Goal: Task Accomplishment & Management: Complete application form

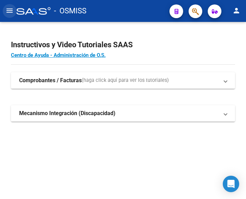
click at [9, 12] on mat-icon "menu" at bounding box center [9, 10] width 8 height 8
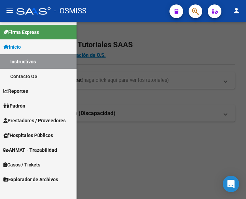
click at [36, 120] on span "Prestadores / Proveedores" at bounding box center [34, 121] width 62 height 8
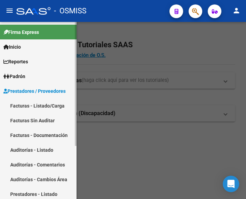
click at [40, 105] on link "Facturas - Listado/Carga" at bounding box center [38, 105] width 77 height 15
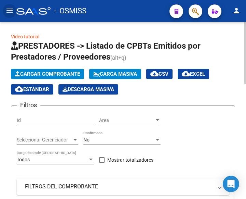
click at [52, 73] on span "Cargar Comprobante" at bounding box center [47, 74] width 65 height 6
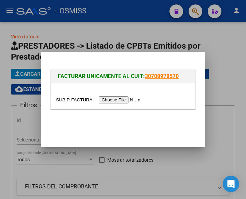
click at [114, 99] on input "file" at bounding box center [99, 99] width 86 height 7
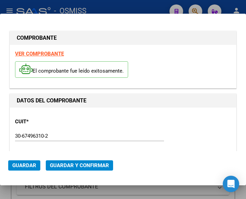
click at [93, 125] on div "CUIT * 30-67496310-2 Ingresar CUIT ANALISIS PRESTADOR SERVICIO PARA LA ATENCION…" at bounding box center [123, 146] width 216 height 68
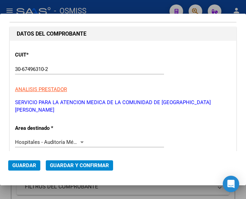
scroll to position [68, 0]
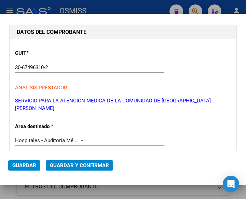
click at [80, 139] on div at bounding box center [81, 140] width 3 height 2
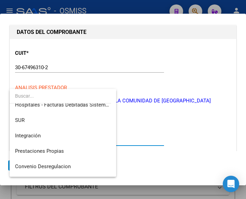
scroll to position [0, 0]
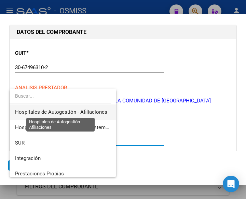
click at [77, 111] on span "Hospitales de Autogestión - Afiliaciones" at bounding box center [61, 112] width 92 height 6
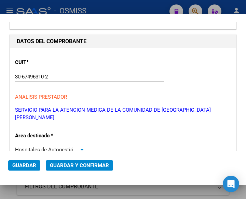
scroll to position [68, 0]
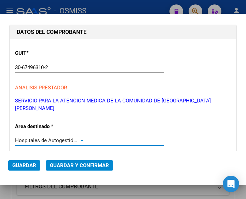
click at [80, 137] on div at bounding box center [82, 139] width 6 height 5
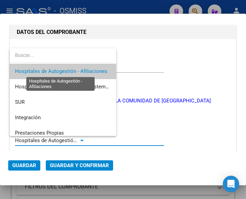
click at [81, 70] on span "Hospitales de Autogestión - Afiliaciones" at bounding box center [61, 71] width 92 height 6
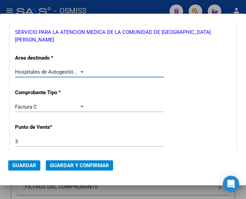
scroll to position [171, 0]
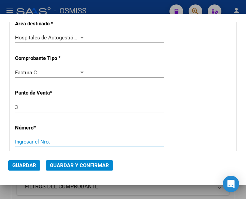
click at [38, 138] on input "Ingresar el Nro." at bounding box center [50, 141] width 70 height 6
type input "581"
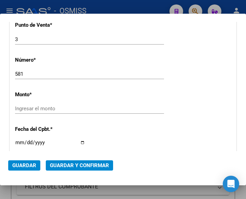
scroll to position [243, 0]
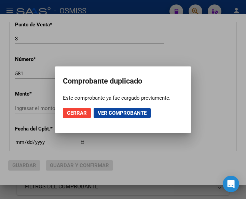
click at [120, 42] on div at bounding box center [123, 99] width 246 height 199
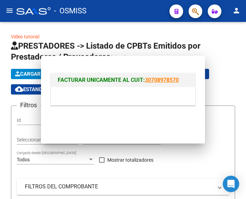
scroll to position [0, 0]
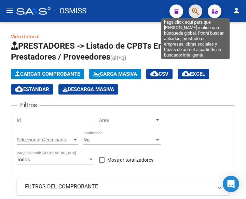
click at [195, 12] on icon "button" at bounding box center [195, 12] width 7 height 8
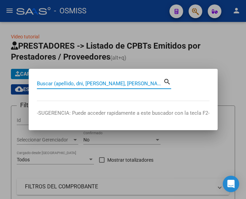
click at [117, 83] on input "Buscar (apellido, dni, cuil, nro traspaso, cuit, obra social)" at bounding box center [100, 83] width 126 height 6
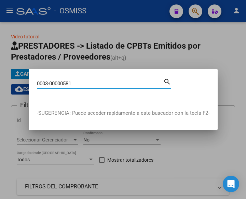
type input "0003-00000581"
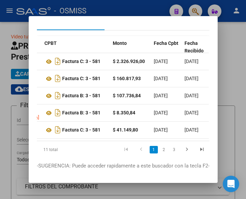
scroll to position [0, 200]
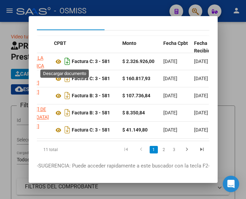
click at [63, 62] on icon "Descargar documento" at bounding box center [67, 61] width 9 height 11
click at [235, 100] on div at bounding box center [123, 99] width 246 height 199
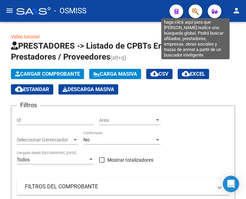
click at [199, 13] on icon "button" at bounding box center [195, 12] width 7 height 8
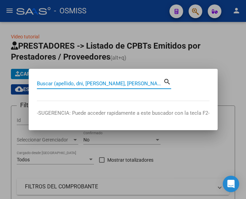
click at [122, 83] on input "Buscar (apellido, dni, cuil, nro traspaso, cuit, obra social)" at bounding box center [100, 83] width 126 height 6
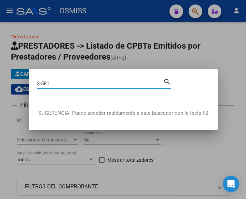
type input "3-581"
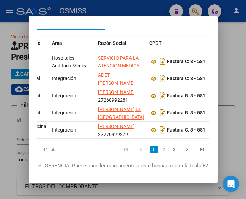
scroll to position [0, 168]
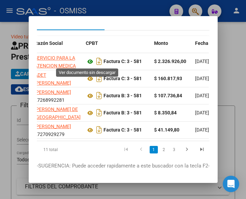
click at [87, 61] on icon at bounding box center [90, 61] width 9 height 8
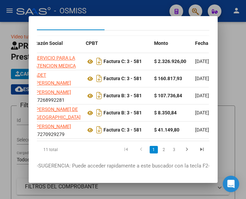
click at [119, 6] on div at bounding box center [123, 99] width 246 height 199
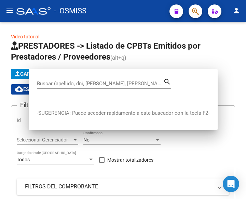
scroll to position [0, 0]
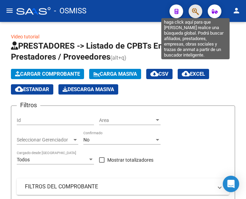
click at [197, 12] on icon "button" at bounding box center [195, 12] width 7 height 8
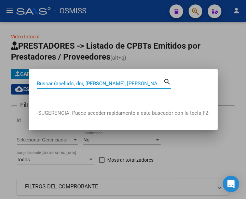
click at [115, 82] on input "Buscar (apellido, dni, cuil, nro traspaso, cuit, obra social)" at bounding box center [100, 83] width 126 height 6
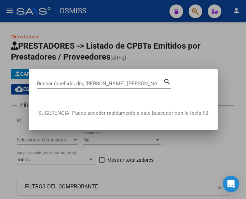
click at [94, 83] on input "Buscar (apellido, dni, cuil, nro traspaso, cuit, obra social)" at bounding box center [100, 83] width 126 height 6
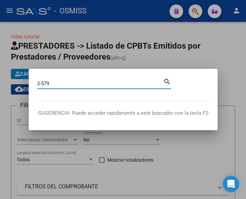
type input "3-579"
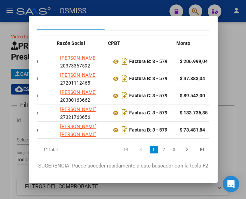
scroll to position [0, 146]
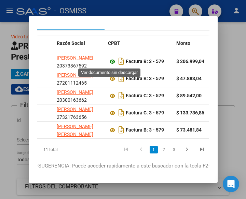
click at [108, 60] on icon at bounding box center [112, 61] width 9 height 8
click at [121, 8] on div at bounding box center [123, 99] width 246 height 199
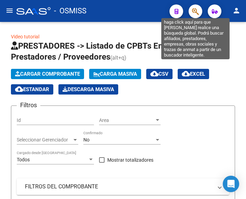
click at [194, 14] on icon "button" at bounding box center [195, 12] width 7 height 8
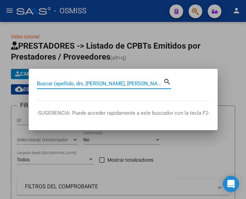
click at [63, 84] on input "Buscar (apellido, dni, cuil, nro traspaso, cuit, obra social)" at bounding box center [100, 83] width 126 height 6
click at [59, 84] on input "Buscar (apellido, dni, cuil, nro traspaso, cuit, obra social)" at bounding box center [100, 83] width 126 height 6
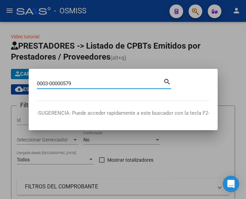
type input "0003-00000579"
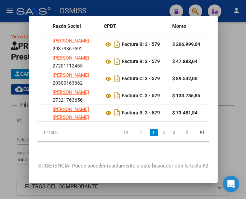
scroll to position [60, 0]
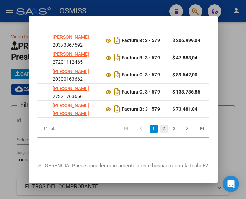
click at [160, 129] on link "2" at bounding box center [164, 129] width 8 height 8
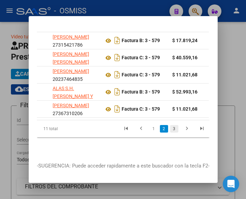
click at [170, 128] on link "3" at bounding box center [174, 129] width 8 height 8
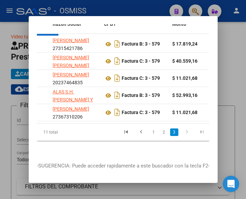
scroll to position [0, 0]
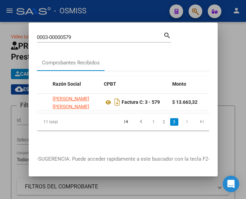
click at [123, 5] on div at bounding box center [123, 99] width 246 height 199
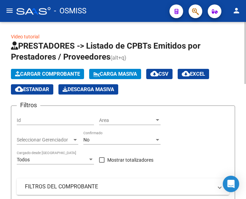
click at [51, 73] on span "Cargar Comprobante" at bounding box center [47, 74] width 65 height 6
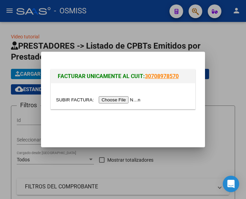
click at [115, 101] on input "file" at bounding box center [99, 99] width 86 height 7
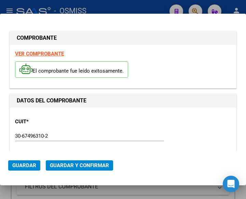
type input "2025-10-02"
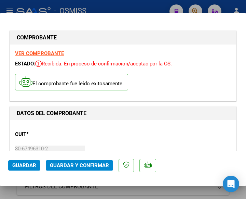
click at [70, 139] on div "CUIT * 30-67496310-2 Ingresar CUIT ANALISIS PRESTADOR SERVICIO PARA LA ATENCION…" at bounding box center [123, 159] width 216 height 68
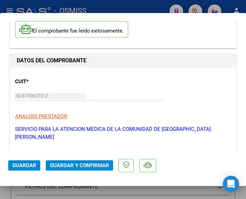
scroll to position [68, 0]
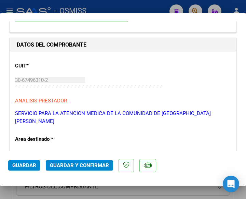
click at [80, 152] on div at bounding box center [81, 153] width 3 height 2
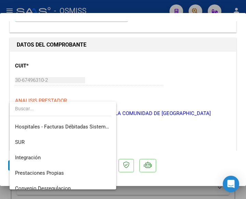
scroll to position [0, 0]
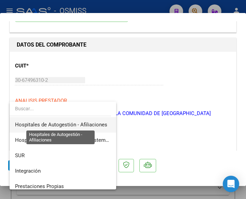
click at [95, 122] on span "Hospitales de Autogestión - Afiliaciones" at bounding box center [61, 124] width 92 height 6
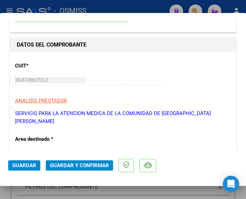
click at [82, 150] on div at bounding box center [82, 152] width 6 height 5
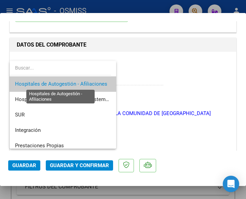
click at [92, 83] on span "Hospitales de Autogestión - Afiliaciones" at bounding box center [61, 84] width 92 height 6
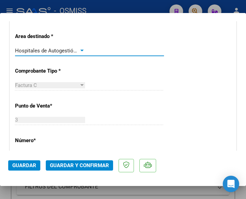
scroll to position [205, 0]
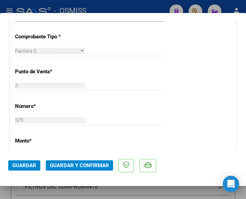
click at [139, 115] on div "579 Ingresar el Nro." at bounding box center [89, 120] width 149 height 10
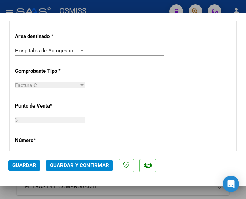
scroll to position [137, 0]
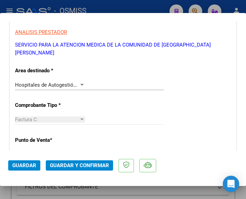
click at [80, 82] on div at bounding box center [82, 84] width 6 height 5
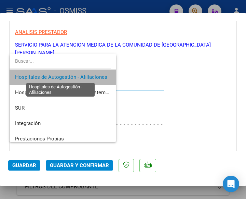
click at [80, 75] on span "Hospitales de Autogestión - Afiliaciones" at bounding box center [61, 77] width 92 height 6
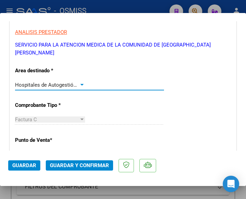
click at [74, 164] on span "Guardar y Confirmar" at bounding box center [79, 165] width 59 height 6
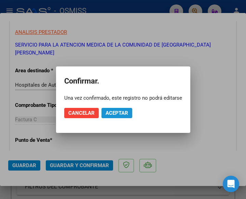
click at [115, 110] on span "Aceptar" at bounding box center [117, 113] width 23 height 6
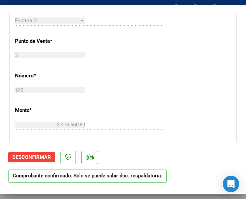
scroll to position [239, 0]
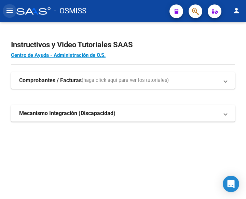
click at [7, 11] on mat-icon "menu" at bounding box center [9, 10] width 8 height 8
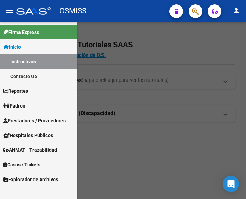
drag, startPoint x: 36, startPoint y: 119, endPoint x: 35, endPoint y: 125, distance: 6.3
click at [36, 119] on span "Prestadores / Proveedores" at bounding box center [34, 121] width 62 height 8
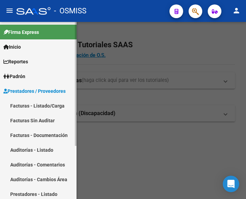
click at [37, 104] on link "Facturas - Listado/Carga" at bounding box center [38, 105] width 77 height 15
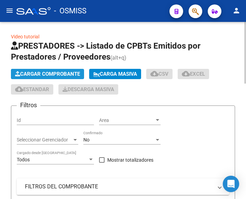
click at [66, 75] on span "Cargar Comprobante" at bounding box center [47, 74] width 65 height 6
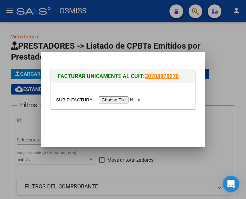
click at [121, 100] on input "file" at bounding box center [99, 99] width 86 height 7
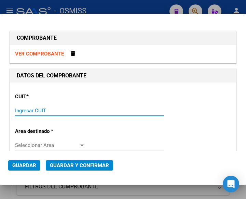
click at [29, 111] on input "Ingresar CUIT" at bounding box center [50, 110] width 70 height 6
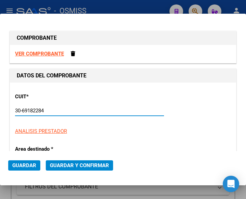
type input "30-69182284-9"
type input "1362"
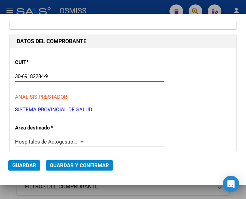
scroll to position [68, 0]
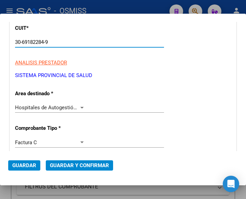
type input "30-69182284-9"
click at [80, 107] on div at bounding box center [81, 108] width 3 height 2
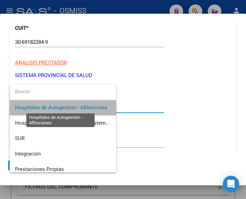
click at [80, 107] on span "Hospitales de Autogestión - Afiliaciones" at bounding box center [61, 107] width 92 height 6
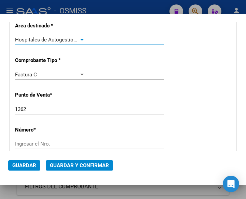
scroll to position [137, 0]
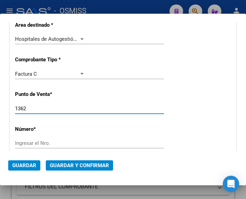
click at [28, 107] on input "1362" at bounding box center [50, 108] width 70 height 6
type input "1396"
click at [35, 143] on input "Ingresar el Nro." at bounding box center [50, 143] width 70 height 6
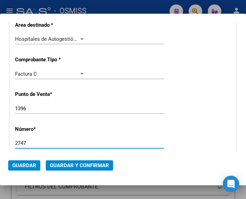
type input "2747"
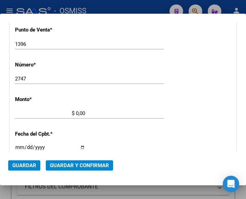
scroll to position [225, 0]
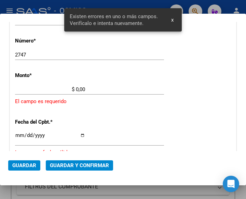
click at [76, 89] on input "$ 0,00" at bounding box center [50, 89] width 70 height 6
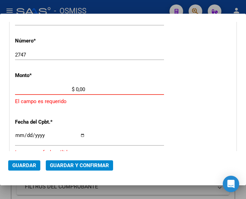
click at [76, 88] on input "$ 0,00" at bounding box center [50, 89] width 70 height 6
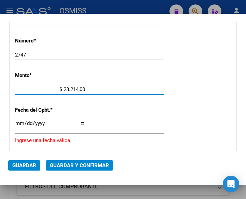
click at [83, 87] on input "$ 23.214,00" at bounding box center [50, 89] width 70 height 6
click at [76, 88] on input "$ 2.321.400,34" at bounding box center [50, 89] width 70 height 6
type input "$ 23.214,34"
click at [19, 121] on input "Ingresar la fecha" at bounding box center [50, 125] width 70 height 11
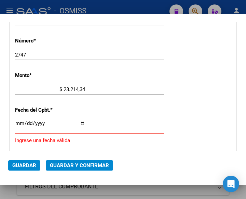
click at [20, 121] on input "Ingresar la fecha" at bounding box center [50, 125] width 70 height 11
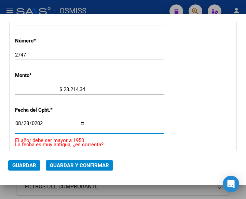
type input "2025-08-28"
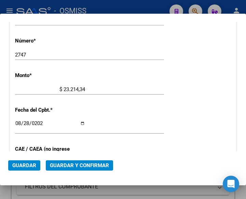
scroll to position [259, 0]
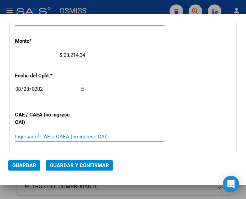
click at [38, 135] on input "Ingresar el CAE o CAEA (no ingrese CAI)" at bounding box center [50, 136] width 70 height 6
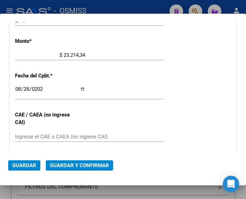
click at [125, 47] on div "CUIT * 30-69182284-9 Ingresar CUIT ANALISIS PRESTADOR SISTEMA PROVINCIAL DE SAL…" at bounding box center [123, 69] width 226 height 492
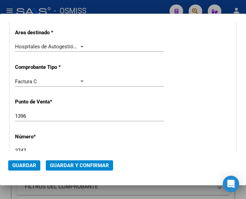
scroll to position [88, 0]
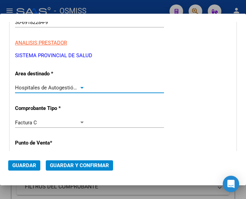
click at [79, 84] on div "Hospitales de Autogestión - Afiliaciones" at bounding box center [50, 87] width 70 height 6
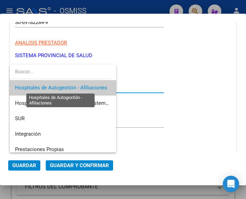
click at [79, 84] on span "Hospitales de Autogestión - Afiliaciones" at bounding box center [61, 87] width 92 height 6
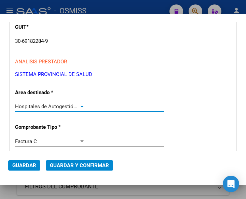
scroll to position [54, 0]
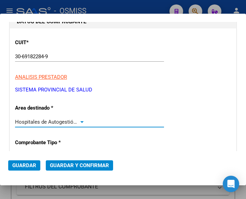
click at [74, 161] on button "Guardar y Confirmar" at bounding box center [79, 165] width 67 height 10
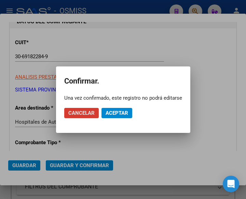
click at [118, 112] on span "Aceptar" at bounding box center [117, 113] width 23 height 6
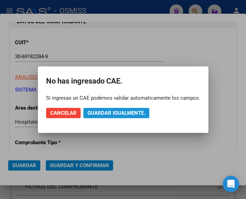
click at [118, 112] on span "Guardar igualmente." at bounding box center [116, 113] width 58 height 6
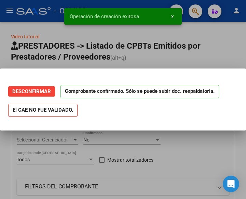
scroll to position [0, 0]
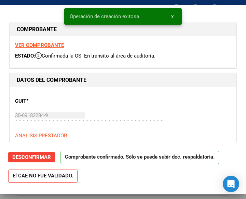
type input "2025-10-27"
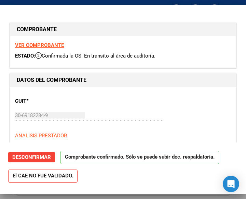
click at [163, 98] on div "CUIT * 30-69182284-9 Ingresar CUIT ANALISIS PRESTADOR SISTEMA PROVINCIAL DE SAL…" at bounding box center [123, 122] width 216 height 60
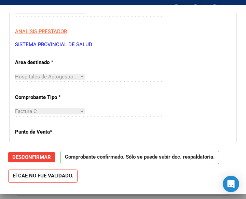
scroll to position [103, 0]
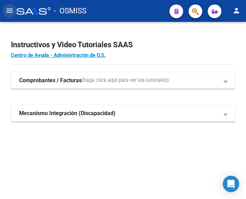
click at [7, 9] on mat-icon "menu" at bounding box center [9, 10] width 8 height 8
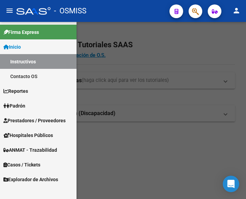
drag, startPoint x: 30, startPoint y: 119, endPoint x: 31, endPoint y: 122, distance: 3.4
click at [30, 119] on span "Prestadores / Proveedores" at bounding box center [34, 121] width 62 height 8
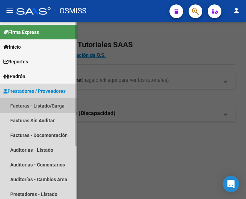
click at [36, 106] on link "Facturas - Listado/Carga" at bounding box center [38, 105] width 77 height 15
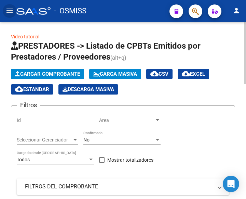
click at [63, 71] on span "Cargar Comprobante" at bounding box center [47, 74] width 65 height 6
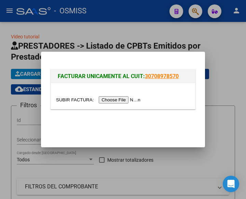
click at [114, 99] on input "file" at bounding box center [99, 99] width 86 height 7
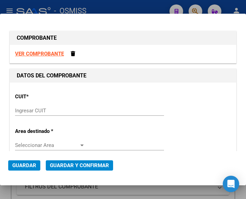
click at [26, 109] on input "Ingresar CUIT" at bounding box center [50, 110] width 70 height 6
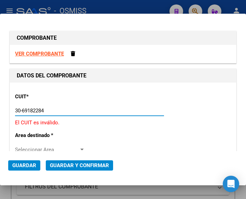
type input "30-69182284-9"
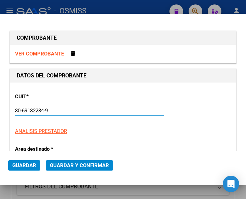
type input "1396"
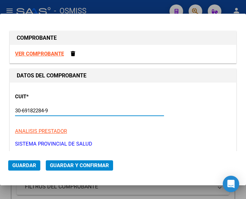
type input "30-69182284-9"
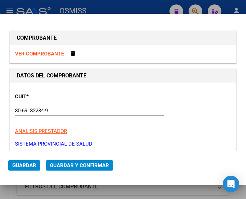
click at [81, 106] on div "30-69182284-9 Ingresar CUIT" at bounding box center [89, 110] width 149 height 10
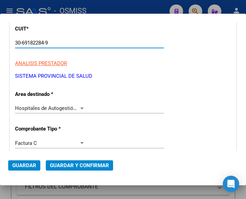
scroll to position [68, 0]
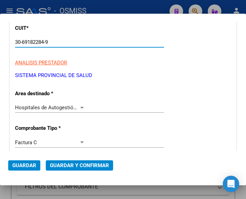
click at [80, 108] on div at bounding box center [81, 108] width 3 height 2
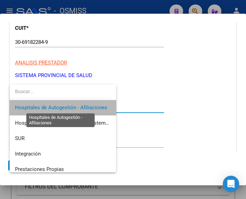
click at [79, 108] on span "Hospitales de Autogestión - Afiliaciones" at bounding box center [61, 107] width 92 height 6
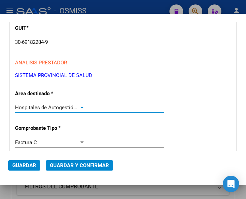
scroll to position [103, 0]
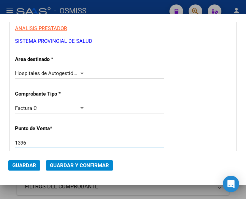
click at [37, 141] on input "1396" at bounding box center [50, 142] width 70 height 6
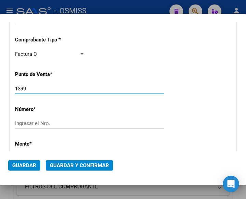
scroll to position [171, 0]
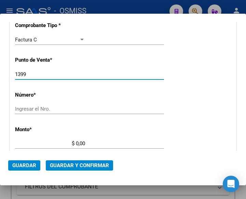
type input "1399"
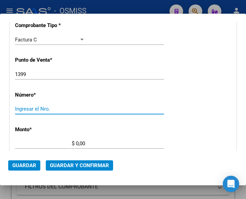
click at [36, 106] on input "Ingresar el Nro." at bounding box center [50, 109] width 70 height 6
type input "5534"
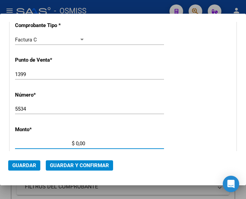
click at [76, 141] on input "$ 0,00" at bounding box center [50, 143] width 70 height 6
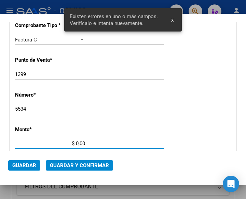
scroll to position [225, 0]
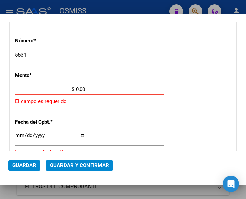
click at [76, 88] on input "$ 0,00" at bounding box center [50, 89] width 70 height 6
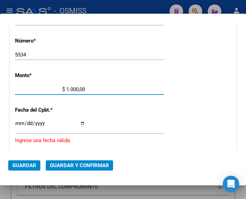
type input "$ 10.000,00"
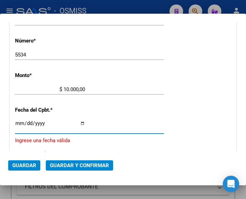
click at [19, 121] on input "Ingresar la fecha" at bounding box center [50, 125] width 70 height 11
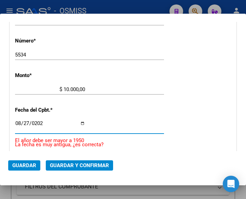
type input "[DATE]"
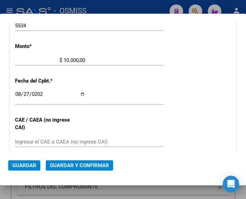
scroll to position [259, 0]
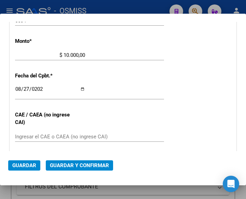
click at [147, 92] on div "2025-08-27 Ingresar la fecha" at bounding box center [89, 92] width 149 height 15
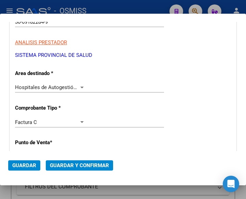
scroll to position [88, 0]
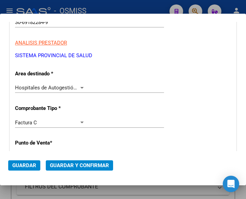
click at [80, 85] on div at bounding box center [82, 87] width 6 height 5
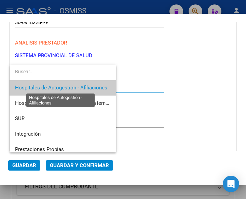
click at [80, 85] on span "Hospitales de Autogestión - Afiliaciones" at bounding box center [61, 87] width 92 height 6
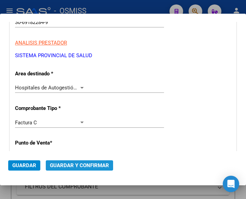
click at [74, 165] on span "Guardar y Confirmar" at bounding box center [79, 165] width 59 height 6
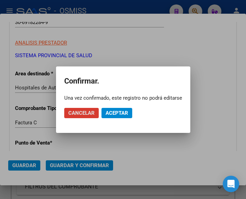
click at [117, 112] on span "Aceptar" at bounding box center [117, 113] width 23 height 6
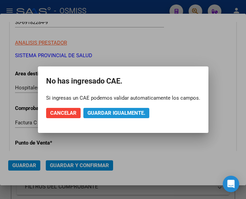
click at [114, 112] on span "Guardar igualmente." at bounding box center [116, 113] width 58 height 6
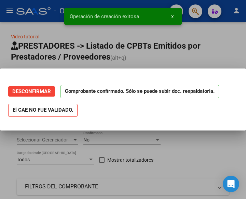
scroll to position [0, 0]
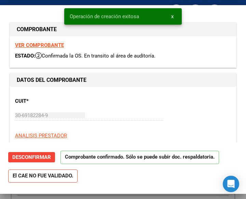
type input "2025-10-26"
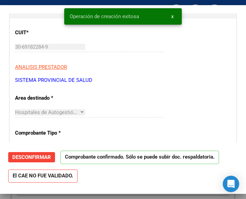
scroll to position [103, 0]
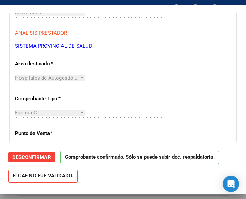
click at [117, 48] on p "SISTEMA PROVINCIAL DE SALUD" at bounding box center [123, 46] width 216 height 8
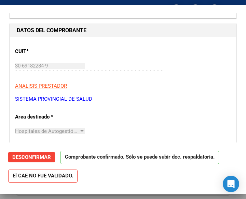
scroll to position [34, 0]
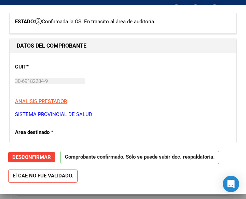
click at [135, 104] on p "ANALISIS PRESTADOR" at bounding box center [123, 101] width 216 height 8
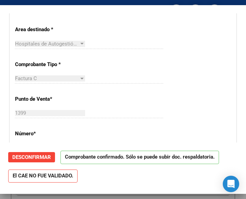
scroll to position [103, 0]
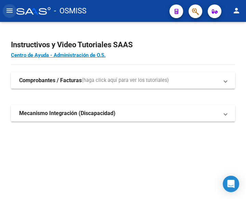
click at [9, 11] on mat-icon "menu" at bounding box center [9, 10] width 8 height 8
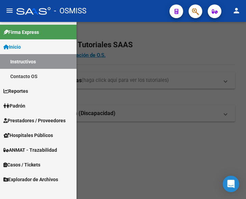
click at [26, 118] on span "Prestadores / Proveedores" at bounding box center [34, 121] width 62 height 8
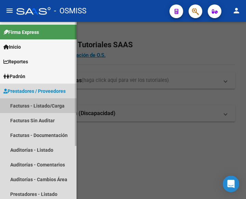
click at [32, 105] on link "Facturas - Listado/Carga" at bounding box center [38, 105] width 77 height 15
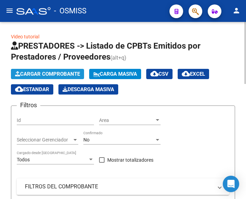
click at [59, 71] on span "Cargar Comprobante" at bounding box center [47, 74] width 65 height 6
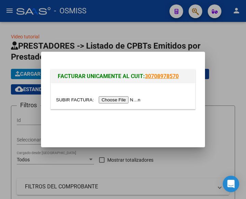
click at [123, 100] on input "file" at bounding box center [99, 99] width 86 height 7
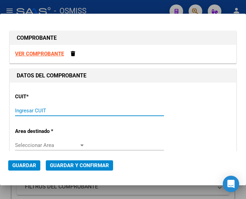
click at [32, 112] on input "Ingresar CUIT" at bounding box center [50, 110] width 70 height 6
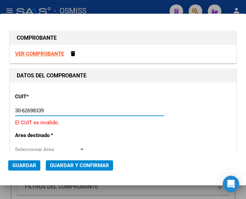
type input "30-62698339-8"
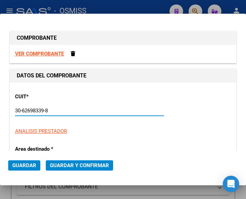
type input "131"
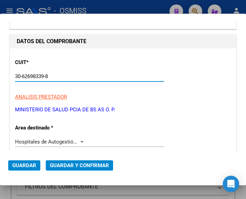
scroll to position [68, 0]
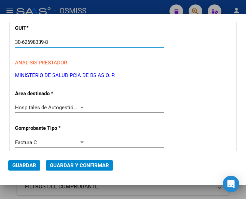
type input "30-62698339-8"
click at [81, 107] on div at bounding box center [81, 108] width 3 height 2
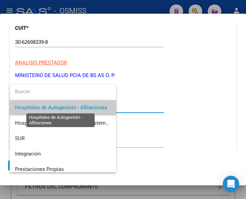
click at [92, 106] on span "Hospitales de Autogestión - Afiliaciones" at bounding box center [61, 107] width 92 height 6
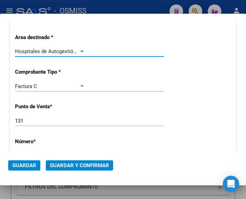
scroll to position [137, 0]
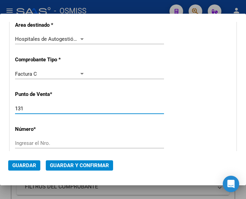
click at [31, 107] on input "131" at bounding box center [50, 108] width 70 height 6
type input "155"
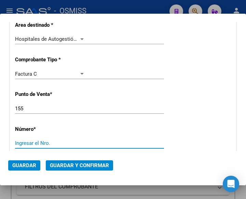
click at [63, 146] on input "Ingresar el Nro." at bounding box center [50, 143] width 70 height 6
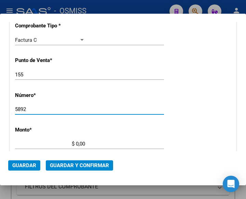
scroll to position [171, 0]
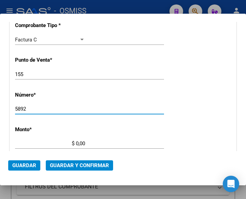
type input "5892"
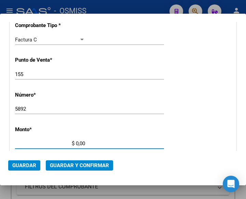
click at [77, 141] on input "$ 0,00" at bounding box center [50, 143] width 70 height 6
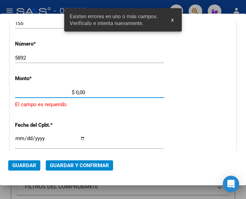
scroll to position [225, 0]
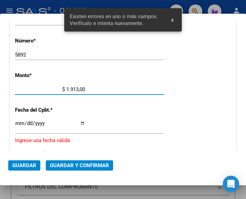
type input "$ 19.133,00"
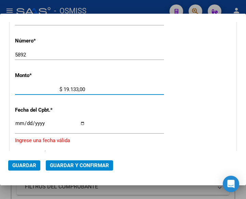
click at [17, 122] on input "Ingresar la fecha" at bounding box center [50, 125] width 70 height 11
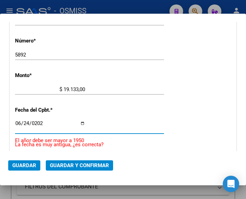
type input "2025-06-24"
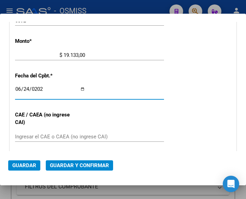
scroll to position [293, 0]
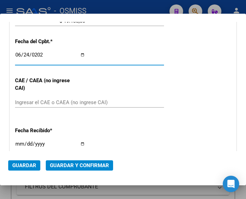
click at [32, 101] on input "Ingresar el CAE o CAEA (no ingrese CAI)" at bounding box center [50, 102] width 70 height 6
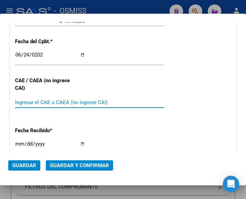
click at [33, 101] on input "Ingresar el CAE o CAEA (no ingrese CAI)" at bounding box center [50, 102] width 70 height 6
type input "75258828363694"
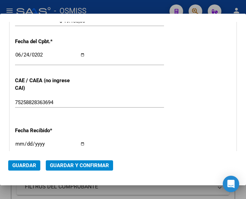
click at [173, 60] on div "CUIT * 30-62698339-8 Ingresar CUIT ANALISIS PRESTADOR MINISTERIO DE SALUD PCIA …" at bounding box center [123, 35] width 226 height 492
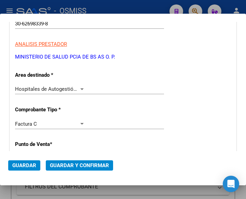
scroll to position [88, 0]
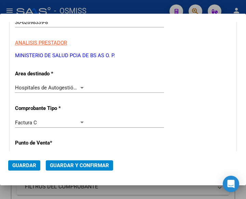
click at [81, 87] on div at bounding box center [81, 88] width 3 height 2
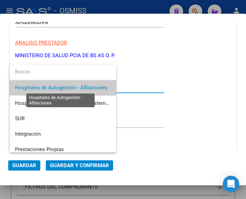
click at [81, 87] on span "Hospitales de Autogestión - Afiliaciones" at bounding box center [61, 87] width 92 height 6
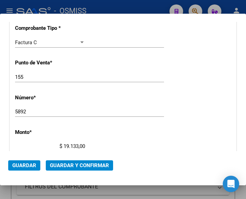
scroll to position [191, 0]
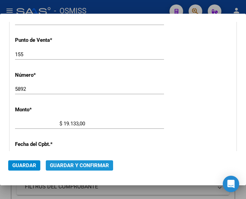
click at [76, 164] on span "Guardar y Confirmar" at bounding box center [79, 165] width 59 height 6
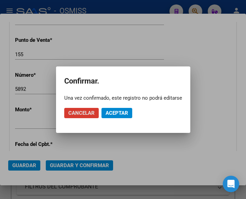
click at [117, 110] on span "Aceptar" at bounding box center [117, 113] width 23 height 6
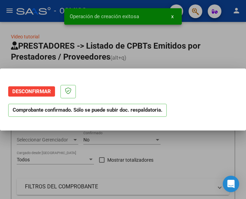
scroll to position [0, 0]
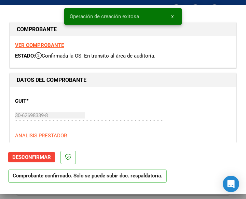
type input "2025-08-23"
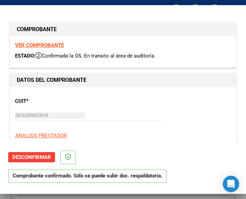
click at [107, 105] on div "CUIT * 30-62698339-8 Ingresar CUIT ANALISIS PRESTADOR MINISTERIO DE SALUD PCIA …" at bounding box center [123, 122] width 216 height 60
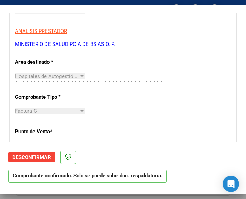
scroll to position [103, 0]
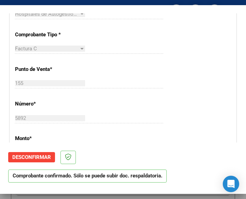
scroll to position [171, 0]
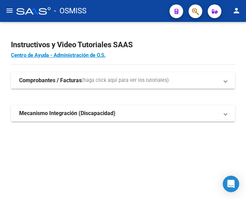
click at [7, 10] on mat-icon "menu" at bounding box center [9, 10] width 8 height 8
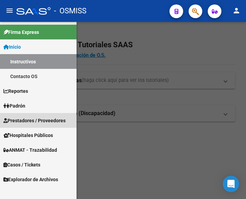
click at [23, 120] on span "Prestadores / Proveedores" at bounding box center [34, 121] width 62 height 8
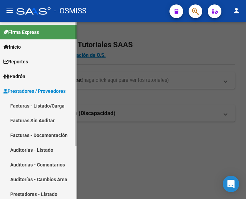
click at [37, 105] on link "Facturas - Listado/Carga" at bounding box center [38, 105] width 77 height 15
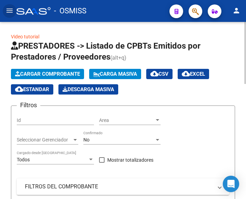
click at [70, 74] on span "Cargar Comprobante" at bounding box center [47, 74] width 65 height 6
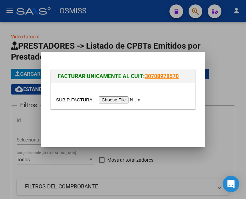
click at [128, 100] on input "file" at bounding box center [99, 99] width 86 height 7
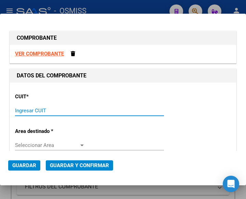
click at [32, 109] on input "Ingresar CUIT" at bounding box center [50, 110] width 70 height 6
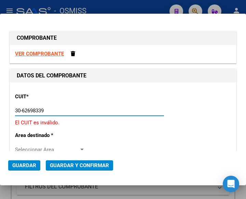
type input "30-62698339-8"
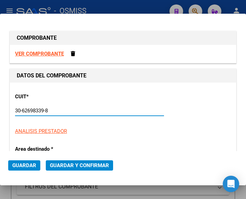
type input "155"
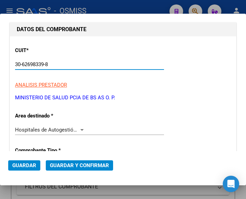
scroll to position [68, 0]
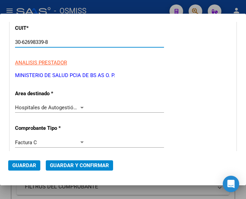
type input "30-62698339-8"
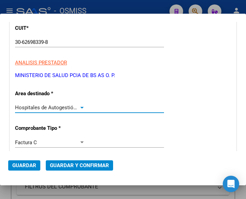
click at [80, 106] on div at bounding box center [82, 107] width 6 height 5
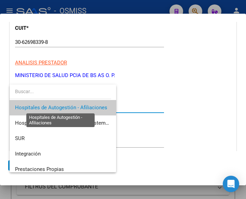
click at [80, 106] on span "Hospitales de Autogestión - Afiliaciones" at bounding box center [61, 107] width 92 height 6
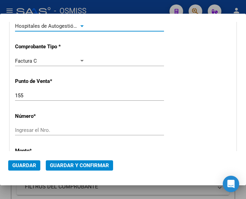
scroll to position [171, 0]
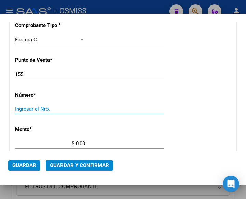
click at [36, 109] on input "Ingresar el Nro." at bounding box center [50, 109] width 70 height 6
type input "5898"
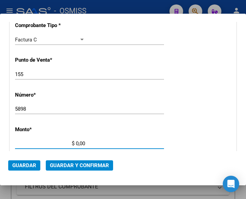
click at [76, 143] on input "$ 0,00" at bounding box center [50, 143] width 70 height 6
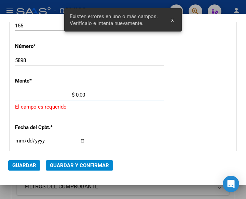
scroll to position [225, 0]
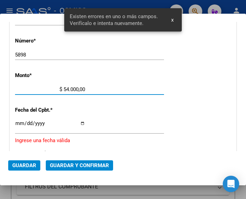
type input "$ 5.400,00"
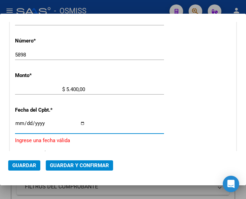
click at [18, 123] on input "Ingresar la fecha" at bounding box center [50, 125] width 70 height 11
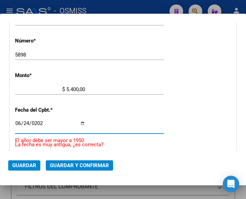
type input "2025-06-24"
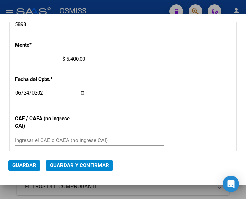
scroll to position [259, 0]
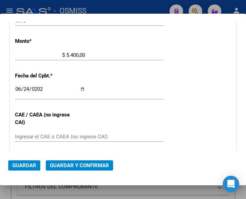
click at [30, 135] on input "Ingresar el CAE o CAEA (no ingrese CAI)" at bounding box center [50, 136] width 70 height 6
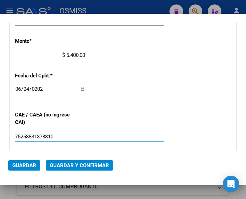
type input "75258831378310"
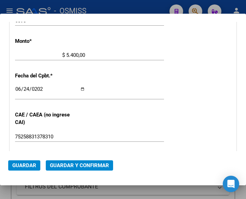
click at [160, 68] on div "CUIT * 30-62698339-8 Ingresar CUIT ANALISIS PRESTADOR MINISTERIO DE SALUD PCIA …" at bounding box center [123, 69] width 226 height 492
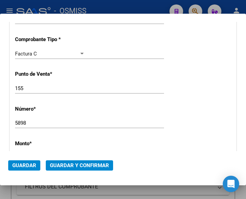
scroll to position [156, 0]
click at [117, 40] on div "CUIT * 30-62698339-8 Ingresar CUIT ANALISIS PRESTADOR MINISTERIO DE SALUD PCIA …" at bounding box center [123, 172] width 226 height 492
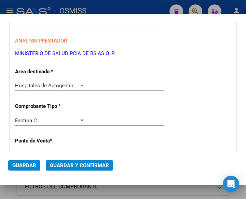
scroll to position [88, 0]
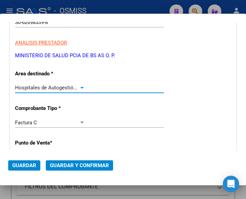
click at [80, 86] on div at bounding box center [82, 87] width 6 height 5
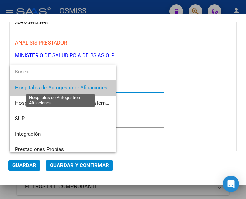
click at [80, 86] on span "Hospitales de Autogestión - Afiliaciones" at bounding box center [61, 87] width 92 height 6
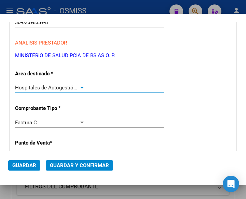
click at [74, 164] on span "Guardar y Confirmar" at bounding box center [79, 165] width 59 height 6
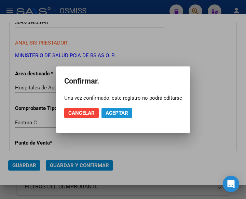
click at [119, 113] on span "Aceptar" at bounding box center [117, 113] width 23 height 6
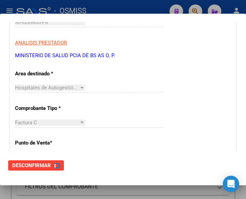
scroll to position [0, 0]
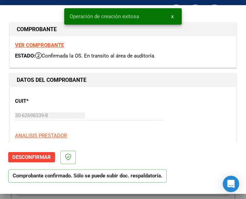
type input "2025-08-23"
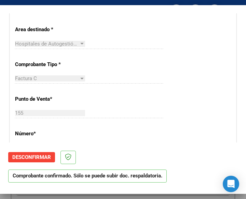
scroll to position [103, 0]
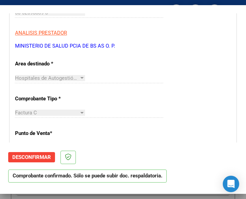
click at [180, 30] on p "ANALISIS PRESTADOR" at bounding box center [123, 33] width 216 height 8
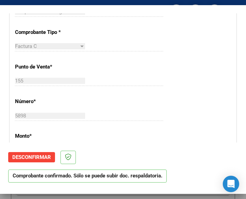
scroll to position [171, 0]
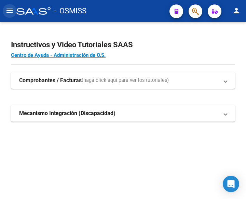
click at [10, 11] on mat-icon "menu" at bounding box center [9, 10] width 8 height 8
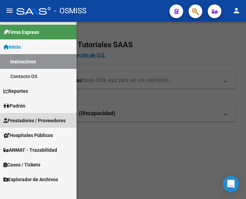
click at [27, 119] on span "Prestadores / Proveedores" at bounding box center [34, 121] width 62 height 8
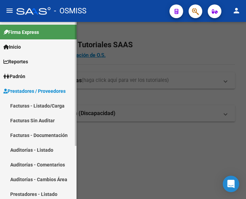
click at [31, 108] on link "Facturas - Listado/Carga" at bounding box center [38, 105] width 77 height 15
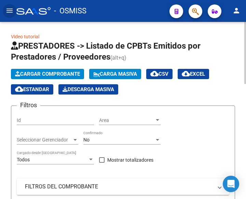
click at [52, 73] on span "Cargar Comprobante" at bounding box center [47, 74] width 65 height 6
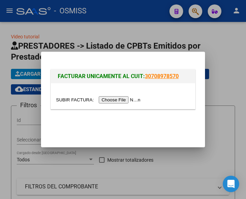
click at [115, 98] on input "file" at bounding box center [99, 99] width 86 height 7
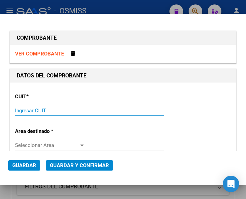
click at [40, 109] on input "Ingresar CUIT" at bounding box center [50, 110] width 70 height 6
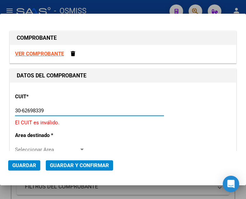
type input "30-62698339-8"
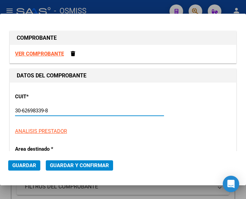
type input "155"
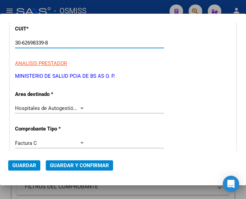
scroll to position [68, 0]
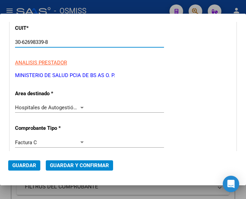
type input "30-62698339-8"
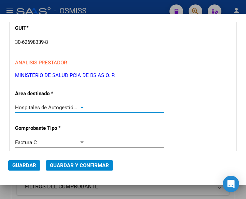
click at [80, 107] on div at bounding box center [81, 108] width 3 height 2
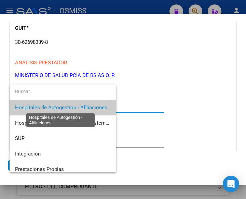
click at [80, 106] on span "Hospitales de Autogestión - Afiliaciones" at bounding box center [61, 107] width 92 height 6
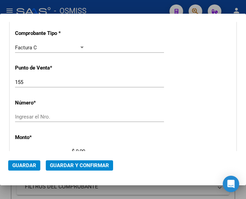
scroll to position [171, 0]
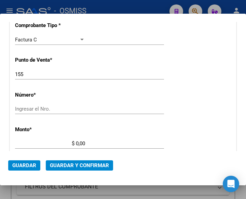
click at [38, 108] on input "Ingresar el Nro." at bounding box center [50, 109] width 70 height 6
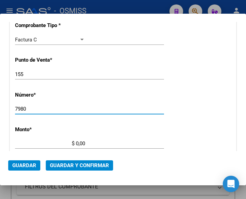
type input "7980"
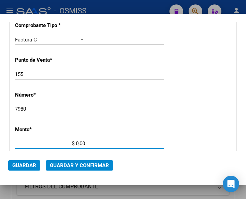
click at [76, 142] on input "$ 0,00" at bounding box center [50, 143] width 70 height 6
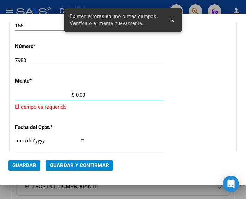
scroll to position [225, 0]
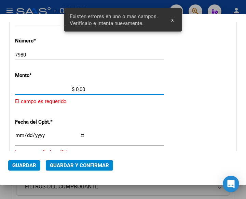
click at [76, 88] on input "$ 0,00" at bounding box center [50, 89] width 70 height 6
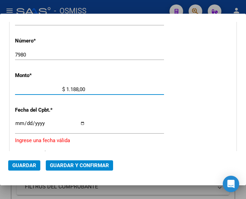
type input "$ 11.889,00"
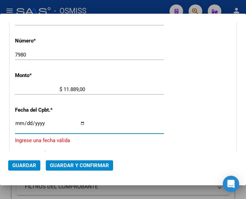
click at [19, 121] on input "Ingresar la fecha" at bounding box center [50, 125] width 70 height 11
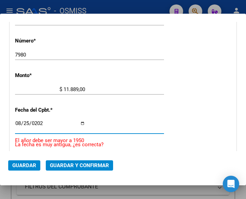
type input "[DATE]"
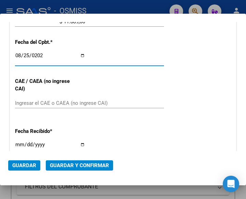
scroll to position [293, 0]
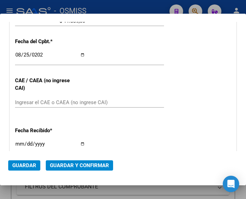
click at [141, 90] on div "CUIT * 30-62698339-8 Ingresar CUIT ANALISIS PRESTADOR MINISTERIO DE SALUD PCIA …" at bounding box center [123, 35] width 226 height 492
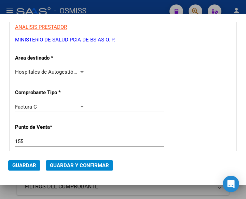
scroll to position [88, 0]
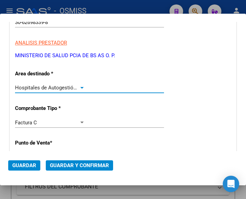
click at [79, 85] on div at bounding box center [82, 87] width 6 height 5
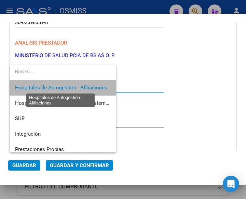
click at [79, 85] on span "Hospitales de Autogestión - Afiliaciones" at bounding box center [61, 87] width 92 height 6
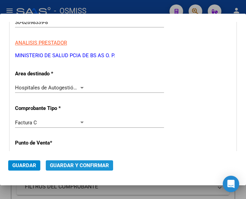
click at [76, 164] on span "Guardar y Confirmar" at bounding box center [79, 165] width 59 height 6
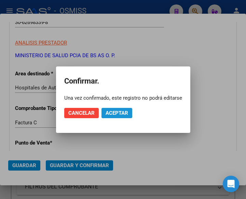
click at [118, 112] on span "Aceptar" at bounding box center [117, 113] width 23 height 6
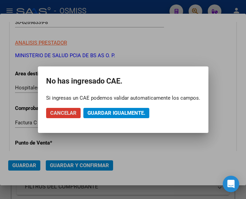
click at [118, 112] on span "Guardar igualmente." at bounding box center [116, 113] width 58 height 6
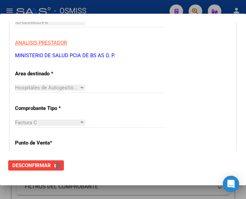
scroll to position [0, 0]
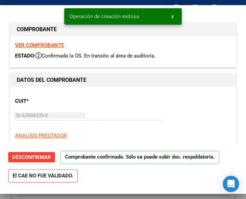
type input "[DATE]"
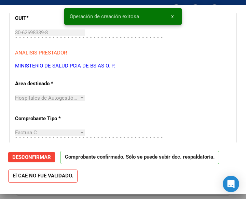
scroll to position [103, 0]
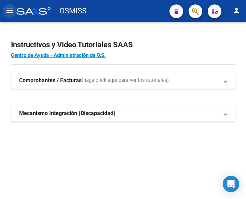
click at [8, 8] on mat-icon "menu" at bounding box center [9, 10] width 8 height 8
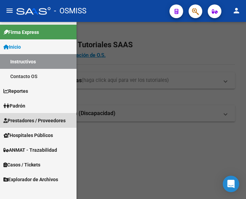
click at [35, 118] on span "Prestadores / Proveedores" at bounding box center [34, 121] width 62 height 8
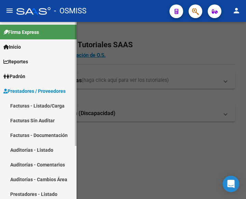
click at [36, 104] on link "Facturas - Listado/Carga" at bounding box center [38, 105] width 77 height 15
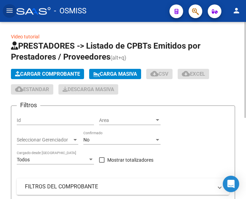
click at [71, 73] on span "Cargar Comprobante" at bounding box center [47, 74] width 65 height 6
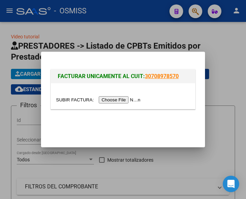
click at [113, 101] on input "file" at bounding box center [99, 99] width 86 height 7
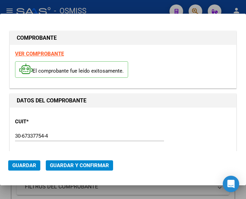
type input "[DATE]"
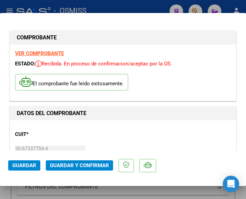
click at [110, 127] on div "CUIT * 30-67337754-4 Ingresar CUIT ANALISIS PRESTADOR ESTADO PROVINCIA DE [GEOG…" at bounding box center [123, 155] width 216 height 60
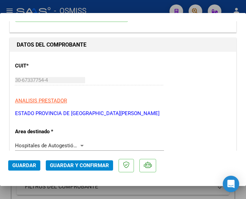
scroll to position [103, 0]
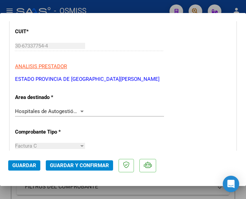
click at [82, 110] on div at bounding box center [82, 110] width 6 height 5
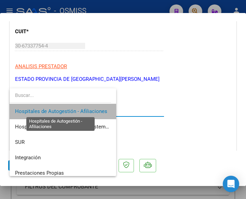
click at [82, 110] on span "Hospitales de Autogestión - Afiliaciones" at bounding box center [61, 111] width 92 height 6
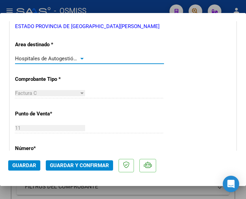
scroll to position [171, 0]
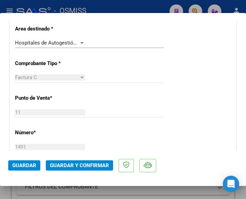
click at [148, 101] on div "CUIT * 30-67337754-4 Ingresar CUIT ANALISIS PRESTADOR ESTADO PROVINCIA DE [GEOG…" at bounding box center [123, 195] width 226 height 492
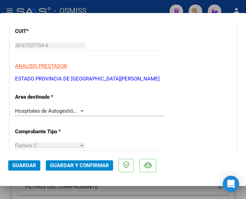
scroll to position [103, 0]
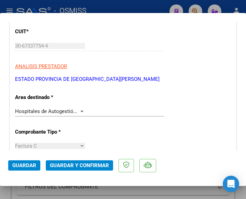
click at [80, 110] on div at bounding box center [81, 111] width 3 height 2
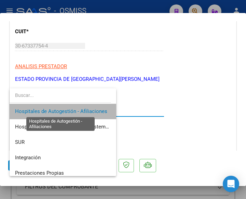
click at [80, 110] on span "Hospitales de Autogestión - Afiliaciones" at bounding box center [61, 111] width 92 height 6
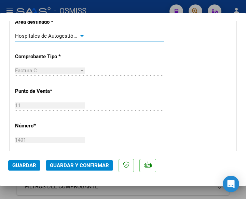
scroll to position [171, 0]
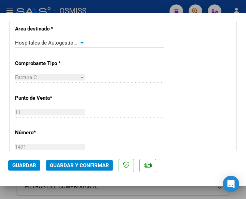
click at [80, 41] on div at bounding box center [82, 42] width 6 height 5
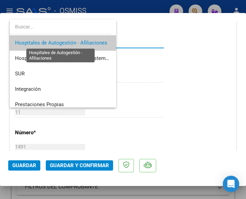
click at [80, 41] on span "Hospitales de Autogestión - Afiliaciones" at bounding box center [61, 43] width 92 height 6
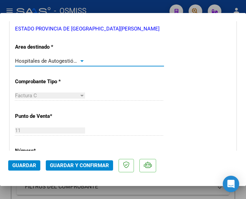
scroll to position [137, 0]
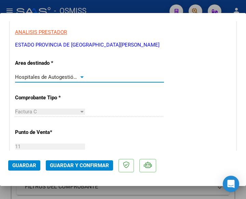
click at [79, 76] on div at bounding box center [82, 76] width 6 height 5
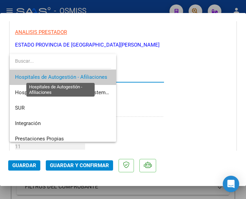
click at [78, 76] on span "Hospitales de Autogestión - Afiliaciones" at bounding box center [61, 77] width 92 height 6
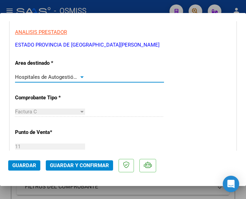
click at [76, 166] on span "Guardar y Confirmar" at bounding box center [79, 165] width 59 height 6
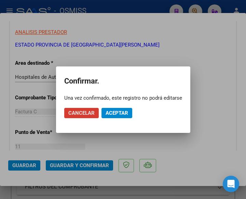
click at [113, 110] on span "Aceptar" at bounding box center [117, 113] width 23 height 6
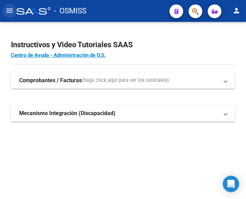
click at [5, 11] on button "menu" at bounding box center [10, 11] width 14 height 14
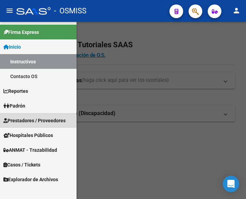
drag, startPoint x: 29, startPoint y: 119, endPoint x: 32, endPoint y: 125, distance: 7.0
click at [29, 119] on span "Prestadores / Proveedores" at bounding box center [34, 121] width 62 height 8
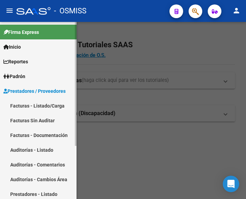
click at [29, 105] on link "Facturas - Listado/Carga" at bounding box center [38, 105] width 77 height 15
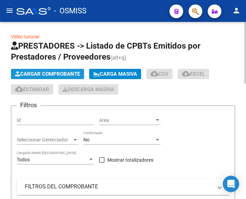
click at [50, 74] on span "Cargar Comprobante" at bounding box center [47, 74] width 65 height 6
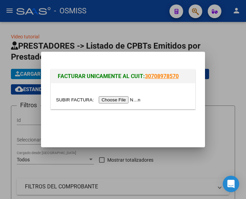
click at [121, 100] on input "file" at bounding box center [99, 99] width 86 height 7
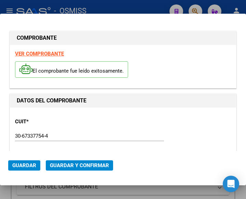
type input "[DATE]"
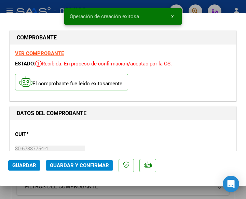
click at [67, 134] on p "CUIT *" at bounding box center [47, 134] width 65 height 8
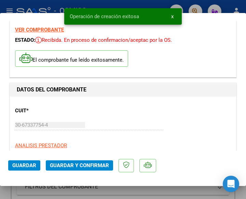
scroll to position [68, 0]
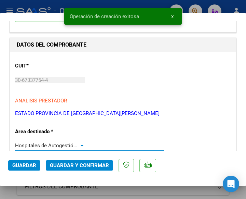
click at [81, 145] on div at bounding box center [81, 146] width 3 height 2
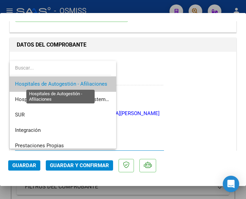
click at [79, 83] on span "Hospitales de Autogestión - Afiliaciones" at bounding box center [61, 84] width 92 height 6
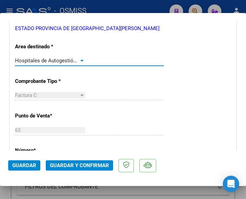
scroll to position [137, 0]
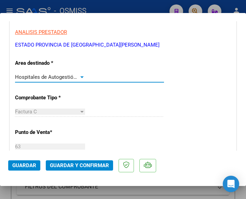
click at [80, 76] on div at bounding box center [81, 77] width 3 height 2
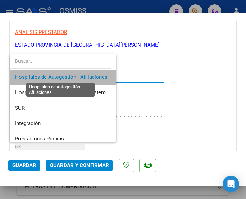
click at [80, 76] on span "Hospitales de Autogestión - Afiliaciones" at bounding box center [61, 77] width 92 height 6
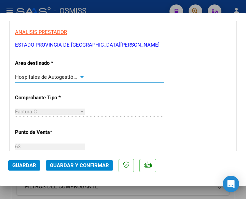
click at [77, 165] on span "Guardar y Confirmar" at bounding box center [79, 165] width 59 height 6
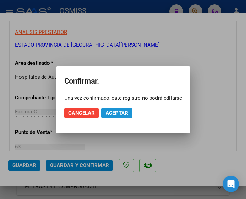
click at [114, 110] on span "Aceptar" at bounding box center [117, 113] width 23 height 6
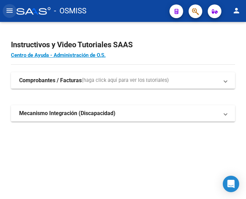
click at [8, 11] on mat-icon "menu" at bounding box center [9, 10] width 8 height 8
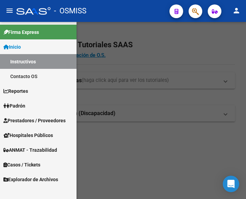
click at [29, 118] on span "Prestadores / Proveedores" at bounding box center [34, 121] width 62 height 8
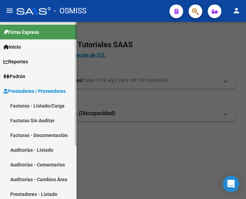
click at [40, 104] on link "Facturas - Listado/Carga" at bounding box center [38, 105] width 77 height 15
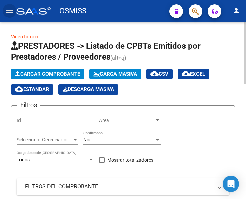
click at [60, 74] on span "Cargar Comprobante" at bounding box center [47, 74] width 65 height 6
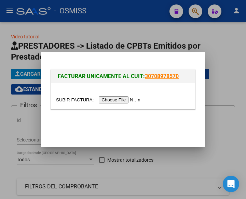
click at [125, 99] on input "file" at bounding box center [99, 99] width 86 height 7
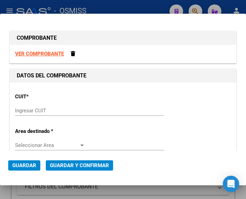
click at [45, 111] on input "Ingresar CUIT" at bounding box center [50, 110] width 70 height 6
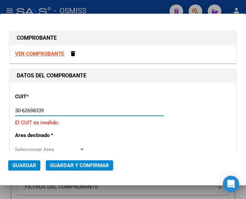
type input "30-62698339-8"
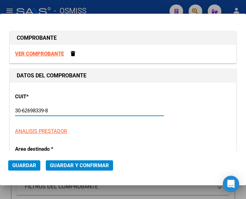
type input "155"
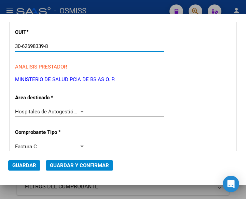
scroll to position [68, 0]
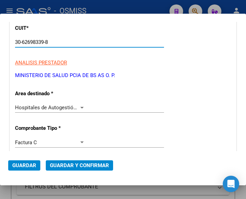
type input "30-62698339-8"
click at [80, 104] on div "Hospitales de Autogestión - Afiliaciones" at bounding box center [50, 107] width 70 height 6
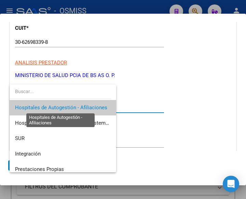
click at [80, 104] on span "Hospitales de Autogestión - Afiliaciones" at bounding box center [61, 107] width 92 height 6
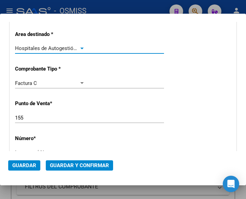
scroll to position [137, 0]
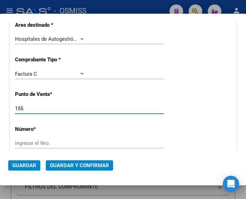
click at [43, 107] on input "155" at bounding box center [50, 108] width 70 height 6
type input "188"
click at [33, 145] on input "Ingresar el Nro." at bounding box center [50, 143] width 70 height 6
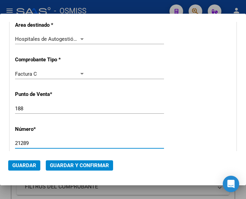
type input "21289"
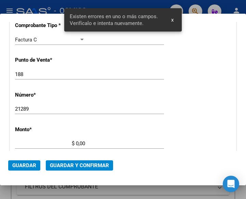
scroll to position [225, 0]
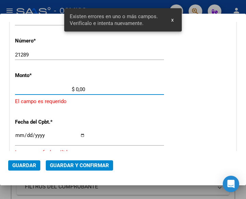
click at [76, 87] on input "$ 0,00" at bounding box center [50, 89] width 70 height 6
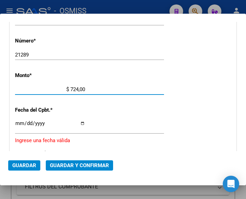
type input "$ 7.244,00"
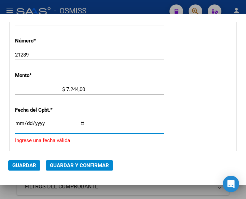
click at [17, 121] on input "Ingresar la fecha" at bounding box center [50, 125] width 70 height 11
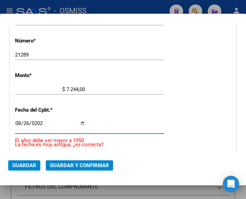
type input "2025-08-26"
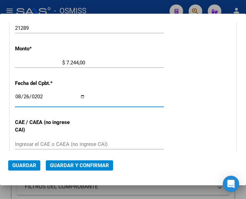
scroll to position [293, 0]
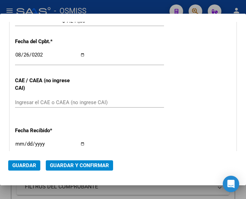
click at [31, 103] on input "Ingresar el CAE o CAEA (no ingrese CAI)" at bounding box center [50, 102] width 70 height 6
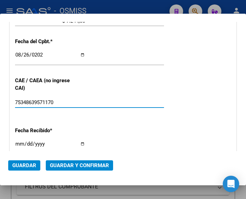
type input "75348639571170"
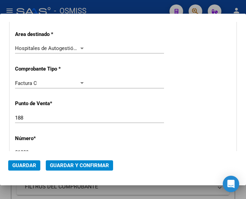
scroll to position [122, 0]
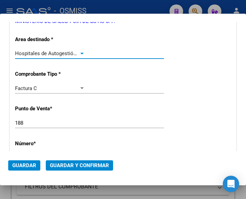
click at [80, 52] on div at bounding box center [82, 53] width 6 height 5
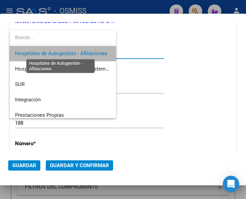
click at [80, 52] on span "Hospitales de Autogestión - Afiliaciones" at bounding box center [61, 53] width 92 height 6
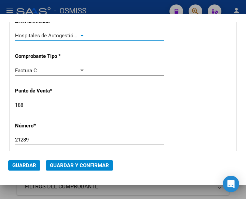
scroll to position [156, 0]
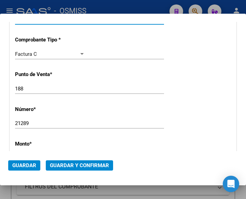
click at [72, 165] on span "Guardar y Confirmar" at bounding box center [79, 165] width 59 height 6
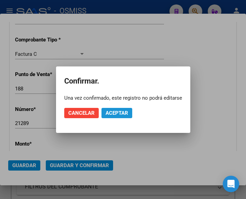
click at [115, 115] on span "Aceptar" at bounding box center [117, 113] width 23 height 6
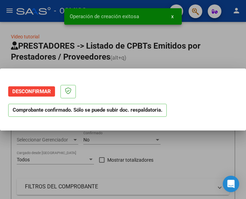
scroll to position [0, 0]
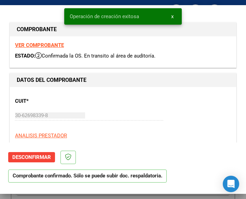
type input "2025-10-25"
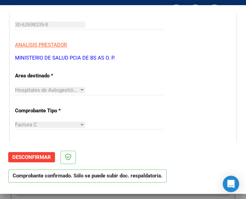
scroll to position [103, 0]
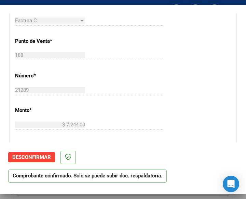
scroll to position [205, 0]
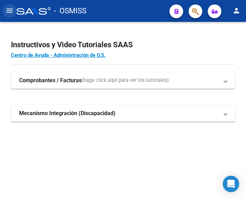
click at [8, 9] on mat-icon "menu" at bounding box center [9, 10] width 8 height 8
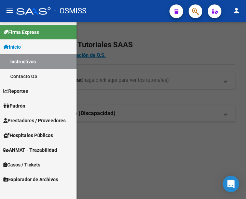
click at [35, 119] on span "Prestadores / Proveedores" at bounding box center [34, 121] width 62 height 8
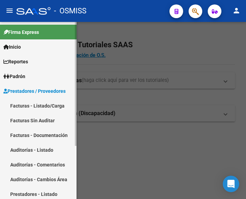
click at [38, 105] on link "Facturas - Listado/Carga" at bounding box center [38, 105] width 77 height 15
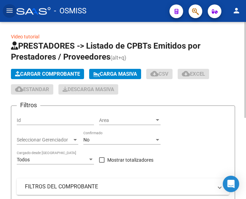
click at [62, 70] on button "Cargar Comprobante" at bounding box center [47, 74] width 73 height 10
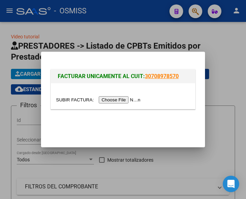
click at [119, 98] on input "file" at bounding box center [99, 99] width 86 height 7
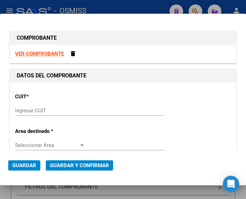
click at [33, 111] on input "Ingresar CUIT" at bounding box center [50, 110] width 70 height 6
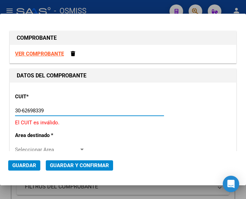
type input "30-62698339-8"
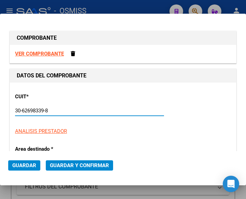
type input "188"
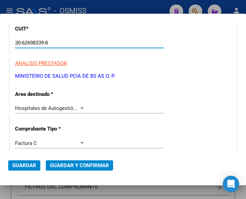
scroll to position [68, 0]
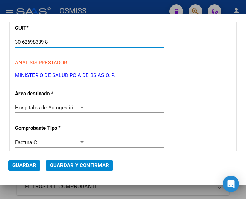
type input "30-62698339-8"
click at [80, 107] on div at bounding box center [81, 108] width 3 height 2
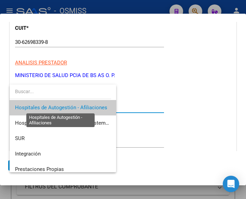
click at [80, 107] on span "Hospitales de Autogestión - Afiliaciones" at bounding box center [61, 107] width 92 height 6
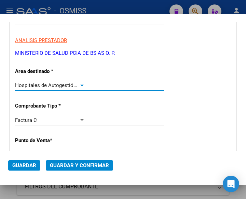
scroll to position [103, 0]
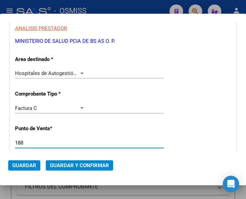
click at [27, 144] on input "188" at bounding box center [50, 142] width 70 height 6
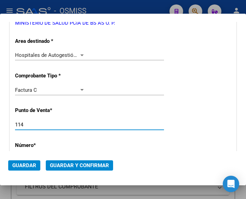
scroll to position [137, 0]
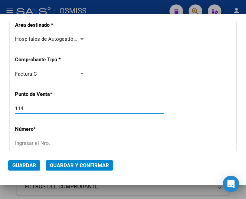
type input "114"
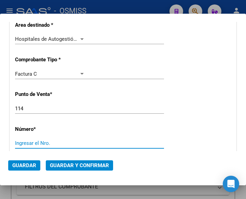
click at [39, 144] on input "Ingresar el Nro." at bounding box center [50, 143] width 70 height 6
type input "7320"
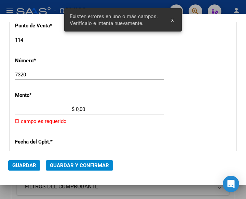
scroll to position [225, 0]
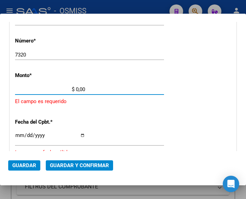
click at [76, 88] on input "$ 0,00" at bounding box center [50, 89] width 70 height 6
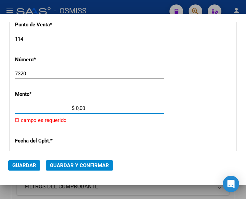
scroll to position [191, 0]
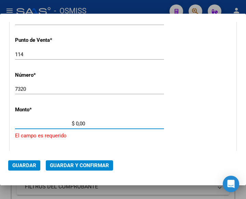
click at [77, 122] on input "$ 0,00" at bounding box center [50, 123] width 70 height 6
type input "$ 33.413,00"
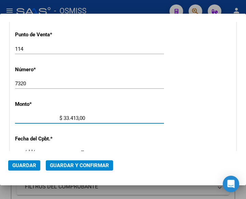
scroll to position [225, 0]
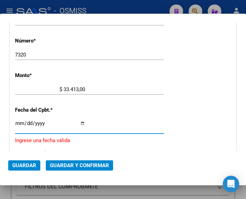
click at [18, 121] on input "Ingresar la fecha" at bounding box center [50, 125] width 70 height 11
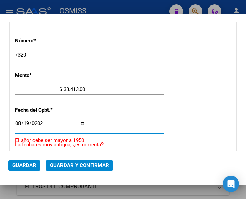
type input "2025-08-19"
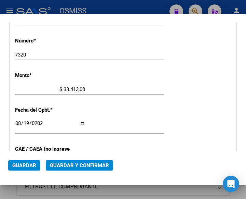
scroll to position [259, 0]
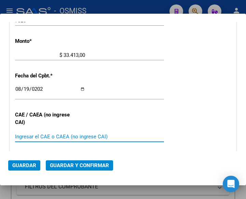
click at [25, 136] on input "Ingresar el CAE o CAEA (no ingrese CAI)" at bounding box center [50, 136] width 70 height 6
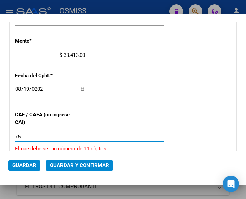
type input "7"
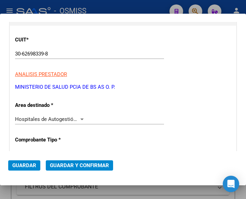
scroll to position [54, 0]
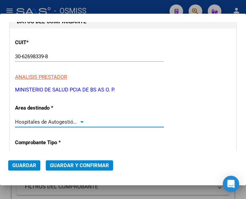
click at [79, 121] on div at bounding box center [82, 121] width 6 height 5
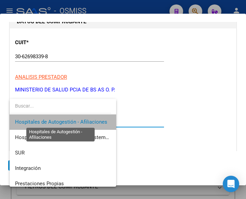
click at [78, 121] on span "Hospitales de Autogestión - Afiliaciones" at bounding box center [61, 122] width 92 height 6
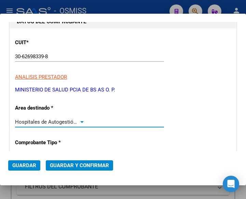
click at [81, 122] on div at bounding box center [81, 122] width 3 height 2
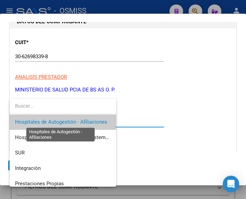
click at [81, 122] on span "Hospitales de Autogestión - Afiliaciones" at bounding box center [61, 122] width 92 height 6
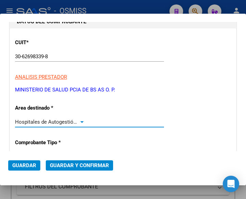
click at [78, 163] on span "Guardar y Confirmar" at bounding box center [79, 165] width 59 height 6
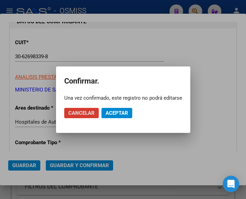
click at [121, 111] on span "Aceptar" at bounding box center [117, 113] width 23 height 6
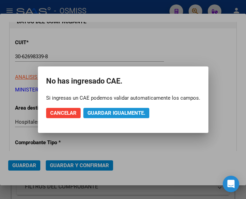
click at [120, 112] on span "Guardar igualmente." at bounding box center [116, 113] width 58 height 6
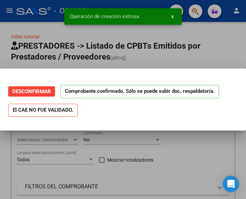
scroll to position [0, 0]
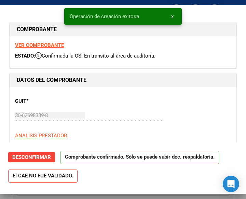
type input "2025-10-18"
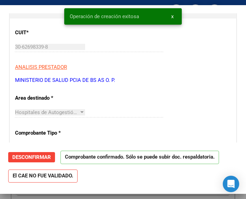
scroll to position [103, 0]
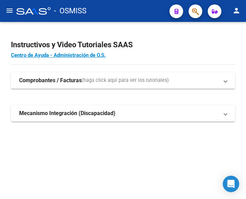
click at [11, 12] on mat-icon "menu" at bounding box center [9, 10] width 8 height 8
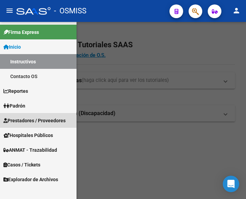
click at [32, 118] on span "Prestadores / Proveedores" at bounding box center [34, 121] width 62 height 8
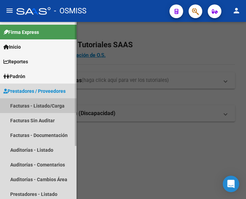
click at [32, 105] on link "Facturas - Listado/Carga" at bounding box center [38, 105] width 77 height 15
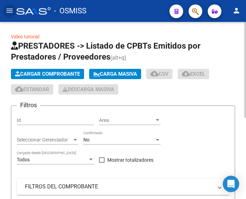
click at [58, 74] on span "Cargar Comprobante" at bounding box center [47, 74] width 65 height 6
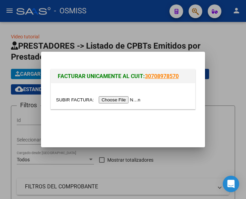
click at [125, 100] on input "file" at bounding box center [99, 99] width 86 height 7
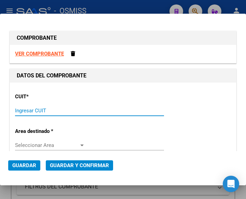
click at [21, 112] on input "Ingresar CUIT" at bounding box center [50, 110] width 70 height 6
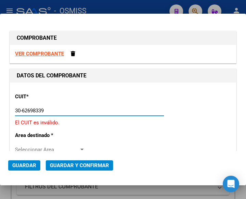
type input "30-62698339-8"
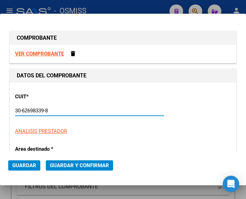
type input "114"
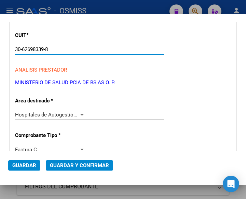
scroll to position [103, 0]
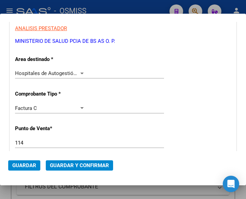
type input "30-62698339-8"
click at [79, 71] on div at bounding box center [82, 72] width 6 height 5
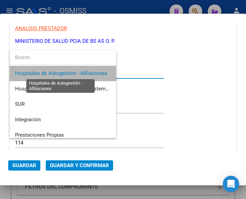
click at [79, 71] on span "Hospitales de Autogestión - Afiliaciones" at bounding box center [61, 73] width 92 height 6
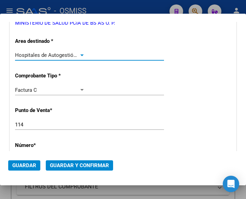
scroll to position [137, 0]
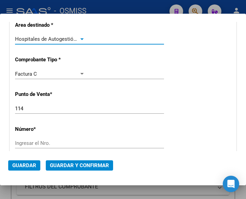
click at [24, 142] on input "Ingresar el Nro." at bounding box center [50, 143] width 70 height 6
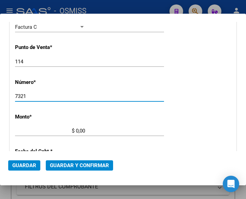
scroll to position [205, 0]
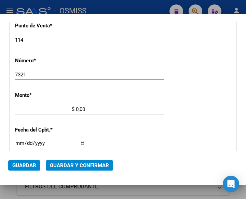
type input "7321"
click at [76, 109] on input "$ 0,00" at bounding box center [50, 109] width 70 height 6
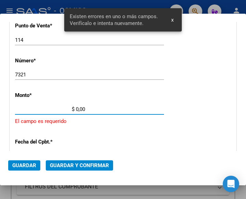
scroll to position [225, 0]
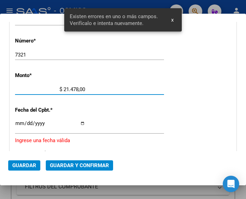
type input "$ 214.788,00"
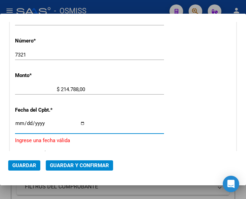
click at [18, 122] on input "Ingresar la fecha" at bounding box center [50, 125] width 70 height 11
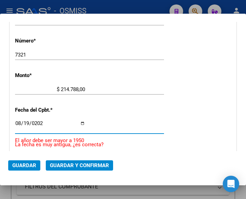
type input "[DATE]"
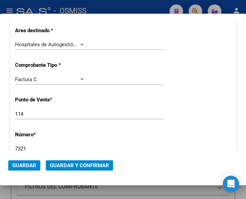
scroll to position [88, 0]
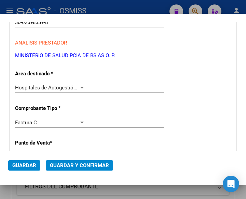
click at [80, 86] on div at bounding box center [82, 87] width 6 height 5
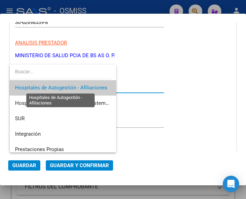
click at [80, 86] on span "Hospitales de Autogestión - Afiliaciones" at bounding box center [61, 87] width 92 height 6
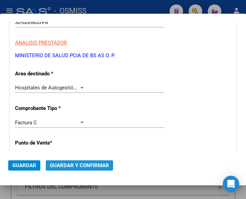
click at [76, 162] on span "Guardar y Confirmar" at bounding box center [79, 165] width 59 height 6
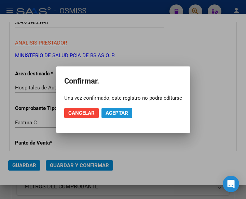
click at [116, 112] on span "Aceptar" at bounding box center [117, 113] width 23 height 6
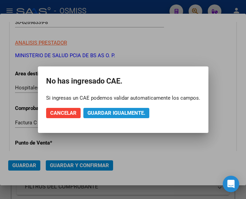
click at [131, 113] on span "Guardar igualmente." at bounding box center [116, 113] width 58 height 6
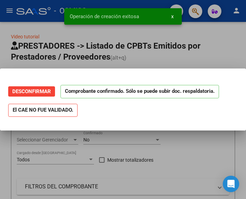
scroll to position [0, 0]
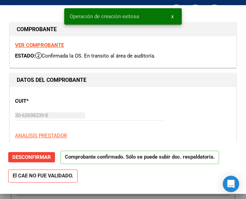
type input "[DATE]"
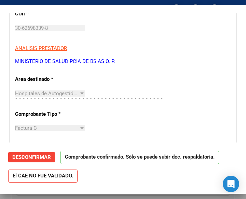
scroll to position [103, 0]
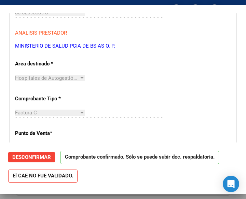
click at [129, 78] on div "Hospitales de Autogestión - Afiliaciones Seleccionar Area" at bounding box center [89, 78] width 149 height 10
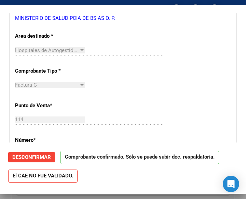
scroll to position [205, 0]
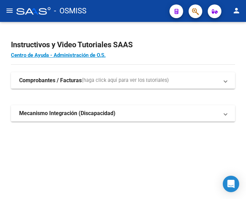
click at [7, 9] on mat-icon "menu" at bounding box center [9, 10] width 8 height 8
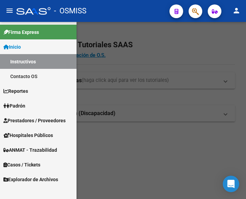
click at [29, 118] on span "Prestadores / Proveedores" at bounding box center [34, 121] width 62 height 8
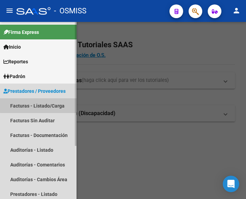
click at [40, 105] on link "Facturas - Listado/Carga" at bounding box center [38, 105] width 77 height 15
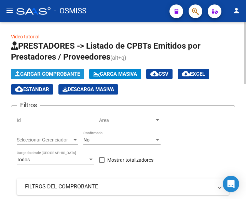
click at [64, 72] on span "Cargar Comprobante" at bounding box center [47, 74] width 65 height 6
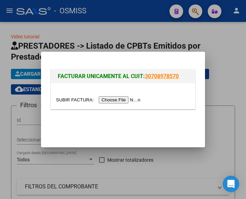
click at [114, 100] on input "file" at bounding box center [99, 99] width 86 height 7
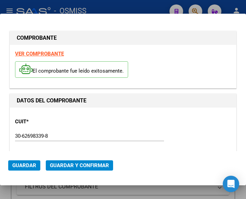
click at [73, 133] on input "30-62698339-8" at bounding box center [50, 136] width 70 height 6
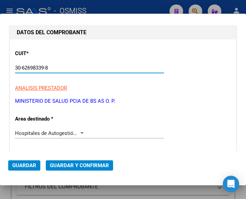
scroll to position [68, 0]
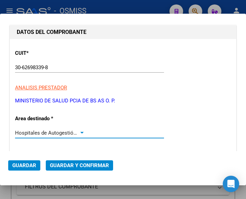
click at [79, 131] on div at bounding box center [82, 132] width 6 height 5
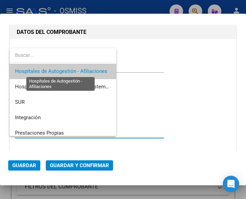
click at [85, 70] on span "Hospitales de Autogestión - Afiliaciones" at bounding box center [61, 71] width 92 height 6
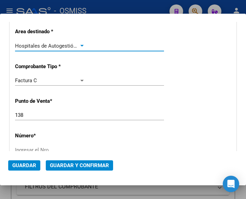
scroll to position [171, 0]
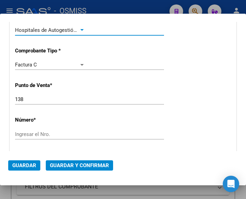
click at [42, 132] on input "Ingresar el Nro." at bounding box center [50, 134] width 70 height 6
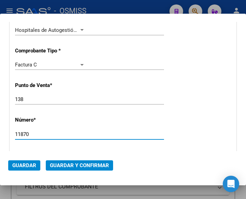
type input "11870"
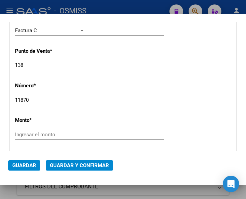
scroll to position [209, 0]
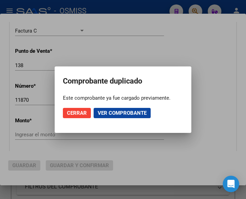
click at [142, 35] on div at bounding box center [123, 99] width 246 height 199
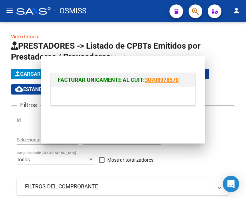
scroll to position [0, 0]
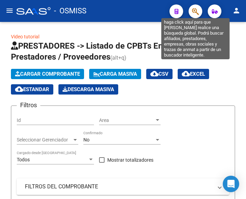
click at [193, 8] on icon "button" at bounding box center [195, 12] width 7 height 8
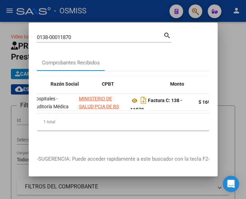
scroll to position [0, 191]
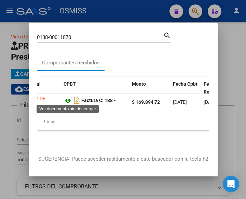
click at [69, 98] on icon at bounding box center [68, 100] width 9 height 8
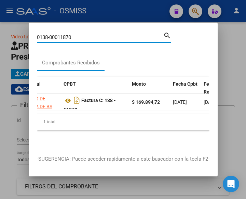
click at [88, 35] on input "0138-00011870" at bounding box center [100, 37] width 126 height 6
type input "0"
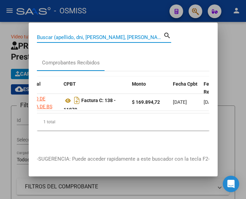
click at [50, 34] on input "Buscar (apellido, dni, [PERSON_NAME], [PERSON_NAME], cuit, obra social)" at bounding box center [100, 37] width 126 height 6
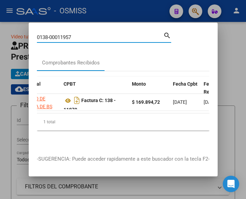
type input "0138-00011957"
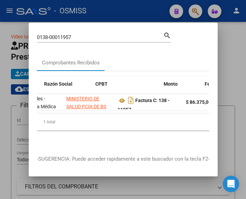
scroll to position [0, 165]
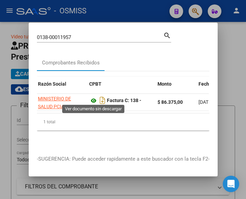
click at [94, 96] on icon at bounding box center [93, 100] width 9 height 8
click at [101, 11] on div at bounding box center [123, 99] width 246 height 199
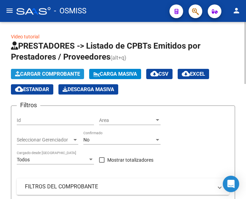
click at [52, 72] on span "Cargar Comprobante" at bounding box center [47, 74] width 65 height 6
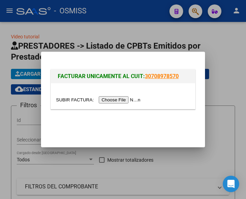
click at [124, 98] on input "file" at bounding box center [99, 99] width 86 height 7
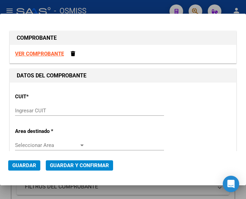
click at [30, 109] on input "Ingresar CUIT" at bounding box center [50, 110] width 70 height 6
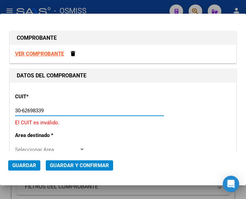
type input "30-62698339-8"
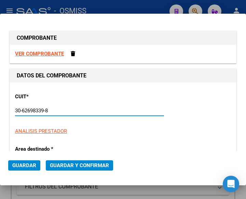
type input "114"
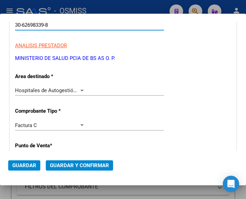
scroll to position [103, 0]
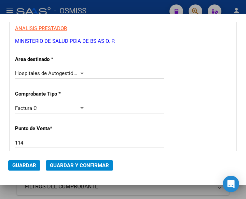
type input "30-62698339-8"
click at [80, 73] on div at bounding box center [81, 73] width 3 height 2
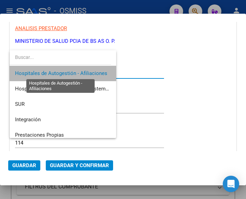
click at [80, 73] on span "Hospitales de Autogestión - Afiliaciones" at bounding box center [61, 73] width 92 height 6
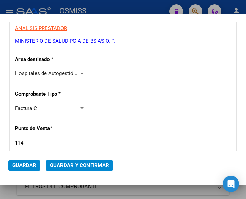
click at [25, 140] on input "114" at bounding box center [50, 142] width 70 height 6
type input "131"
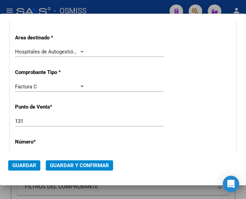
scroll to position [137, 0]
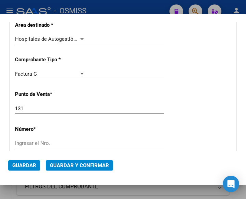
click at [28, 143] on input "Ingresar el Nro." at bounding box center [50, 143] width 70 height 6
type input "18908"
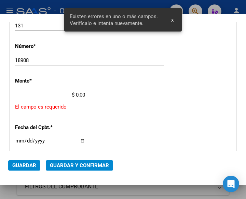
scroll to position [225, 0]
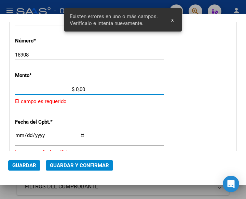
click at [76, 89] on input "$ 0,00" at bounding box center [50, 89] width 70 height 6
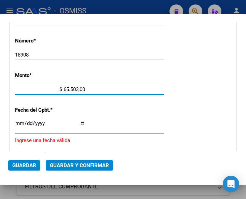
type input "$ 655.032,00"
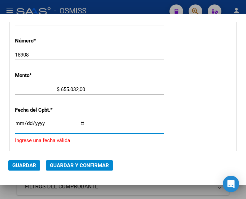
click at [19, 122] on input "Ingresar la fecha" at bounding box center [50, 125] width 70 height 11
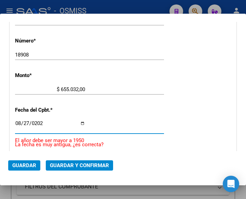
type input "[DATE]"
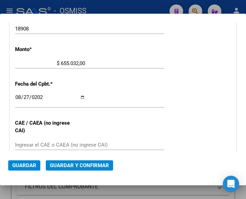
scroll to position [259, 0]
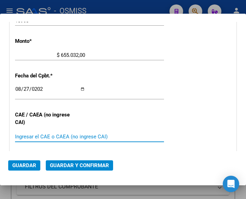
click at [32, 135] on input "Ingresar el CAE o CAEA (no ingrese CAI)" at bounding box center [50, 136] width 70 height 6
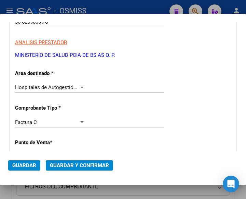
scroll to position [88, 0]
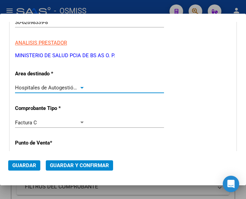
click at [79, 87] on div at bounding box center [82, 87] width 6 height 5
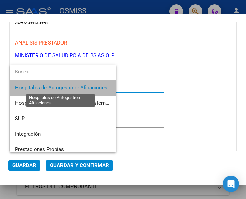
click at [78, 87] on span "Hospitales de Autogestión - Afiliaciones" at bounding box center [61, 87] width 92 height 6
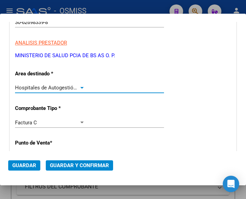
click at [73, 161] on button "Guardar y Confirmar" at bounding box center [79, 165] width 67 height 10
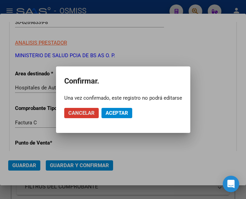
click at [113, 114] on span "Aceptar" at bounding box center [117, 113] width 23 height 6
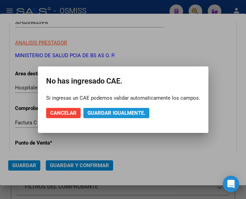
click at [113, 113] on span "Guardar igualmente." at bounding box center [116, 113] width 58 height 6
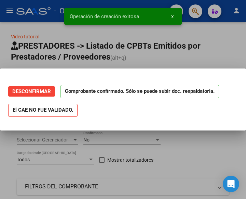
scroll to position [0, 0]
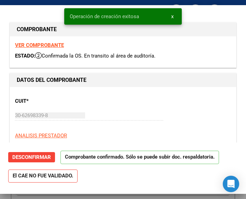
type input "[DATE]"
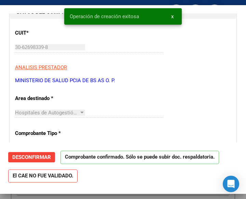
scroll to position [68, 0]
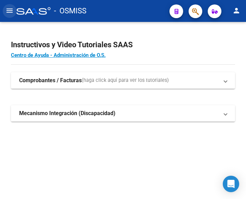
click at [11, 13] on mat-icon "menu" at bounding box center [9, 10] width 8 height 8
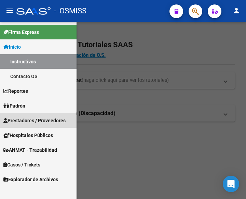
click at [29, 120] on span "Prestadores / Proveedores" at bounding box center [34, 121] width 62 height 8
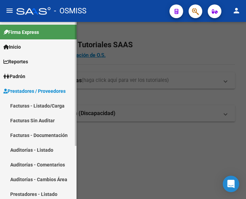
click at [34, 106] on link "Facturas - Listado/Carga" at bounding box center [38, 105] width 77 height 15
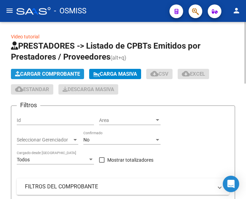
click at [68, 72] on span "Cargar Comprobante" at bounding box center [47, 74] width 65 height 6
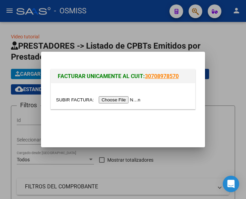
click at [124, 101] on input "file" at bounding box center [99, 99] width 86 height 7
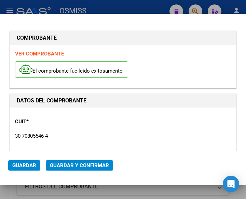
type input "[DATE]"
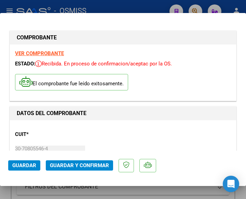
click at [104, 130] on div "CUIT * 30-70805546-4 Ingresar CUIT ANALISIS PRESTADOR S.A.M.C.O. [GEOGRAPHIC_DA…" at bounding box center [123, 155] width 216 height 60
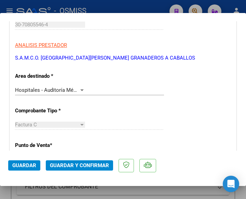
scroll to position [137, 0]
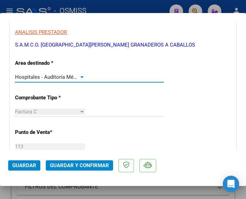
click at [81, 77] on div at bounding box center [81, 77] width 3 height 2
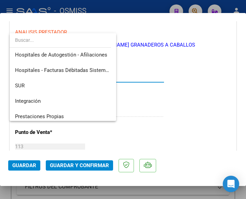
scroll to position [0, 0]
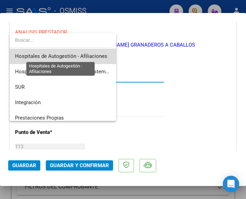
click at [88, 54] on span "Hospitales de Autogestión - Afiliaciones" at bounding box center [61, 56] width 92 height 6
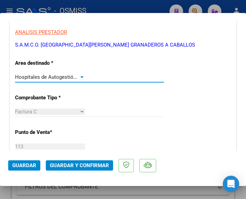
click at [79, 76] on div at bounding box center [82, 76] width 6 height 5
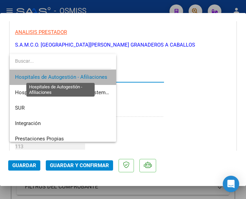
click at [78, 76] on span "Hospitales de Autogestión - Afiliaciones" at bounding box center [61, 77] width 92 height 6
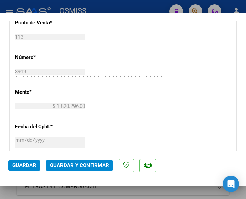
scroll to position [273, 0]
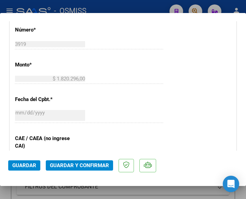
click at [73, 165] on span "Guardar y Confirmar" at bounding box center [79, 165] width 59 height 6
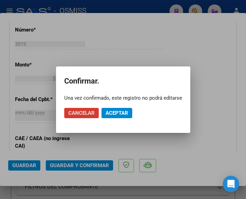
click at [118, 111] on span "Aceptar" at bounding box center [117, 113] width 23 height 6
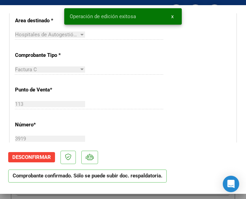
scroll to position [137, 0]
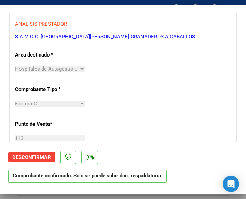
click at [148, 70] on div "Hospitales de Autogestión - Afiliaciones Seleccionar Area" at bounding box center [89, 69] width 149 height 10
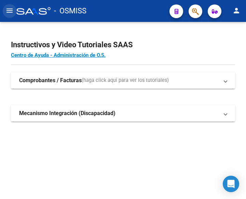
click at [12, 12] on mat-icon "menu" at bounding box center [9, 10] width 8 height 8
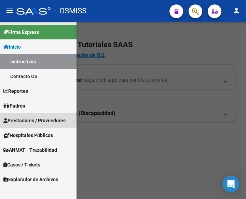
click at [33, 119] on span "Prestadores / Proveedores" at bounding box center [34, 121] width 62 height 8
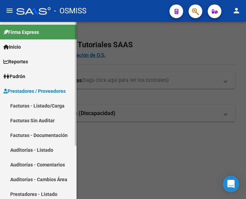
click at [41, 106] on link "Facturas - Listado/Carga" at bounding box center [38, 105] width 77 height 15
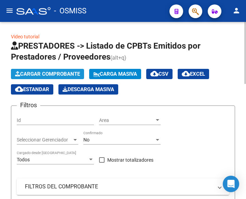
click at [69, 70] on button "Cargar Comprobante" at bounding box center [47, 74] width 73 height 10
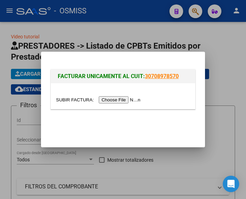
click at [121, 101] on input "file" at bounding box center [99, 99] width 86 height 7
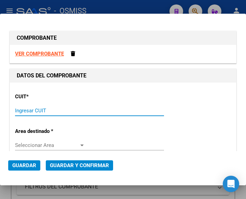
click at [33, 112] on input "Ingresar CUIT" at bounding box center [50, 110] width 70 height 6
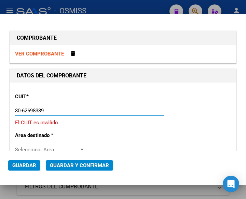
type input "30-62698339-8"
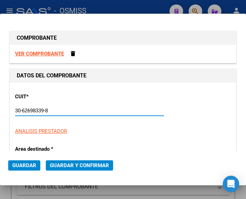
type input "131"
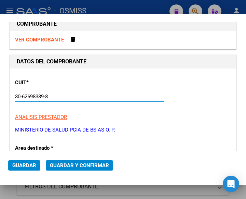
scroll to position [34, 0]
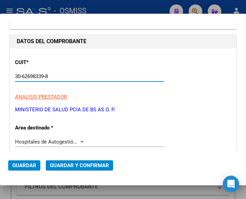
type input "30-62698339-8"
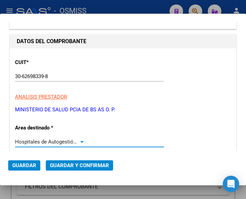
click at [80, 139] on div at bounding box center [82, 141] width 6 height 5
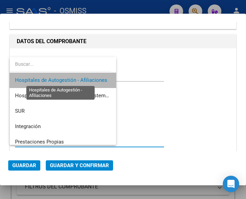
click at [82, 80] on span "Hospitales de Autogestión - Afiliaciones" at bounding box center [61, 80] width 92 height 6
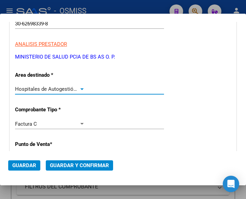
scroll to position [103, 0]
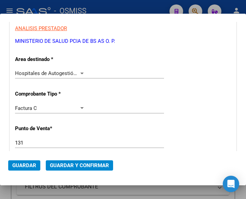
click at [28, 139] on div "131 Ingresar el Nro." at bounding box center [89, 142] width 149 height 10
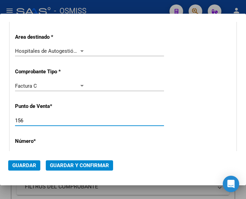
scroll to position [137, 0]
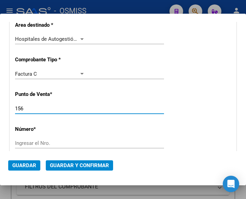
type input "156"
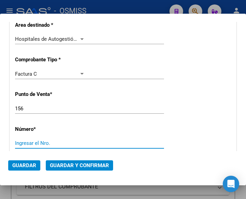
click at [31, 141] on input "Ingresar el Nro." at bounding box center [50, 143] width 70 height 6
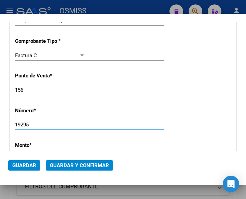
scroll to position [171, 0]
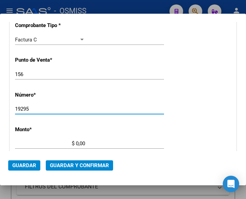
type input "19295"
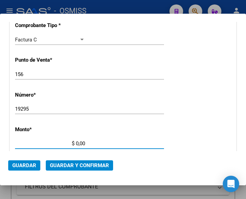
click at [76, 142] on input "$ 0,00" at bounding box center [50, 143] width 70 height 6
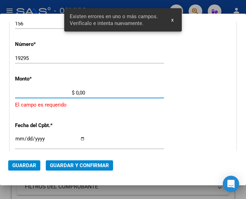
scroll to position [225, 0]
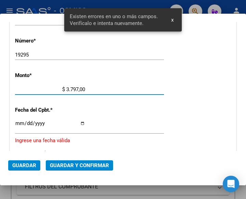
type input "$ 37.977,00"
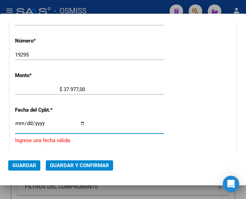
click at [19, 122] on input "Ingresar la fecha" at bounding box center [50, 125] width 70 height 11
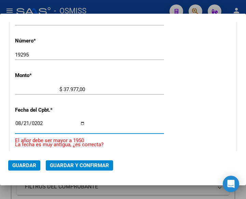
type input "[DATE]"
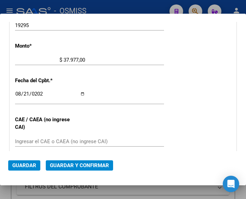
scroll to position [259, 0]
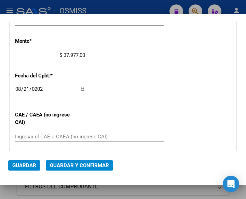
click at [20, 137] on input "Ingresar el CAE o CAEA (no ingrese CAI)" at bounding box center [50, 136] width 70 height 6
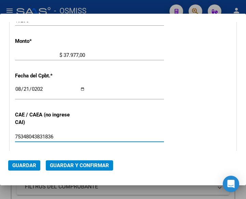
type input "75348043831836"
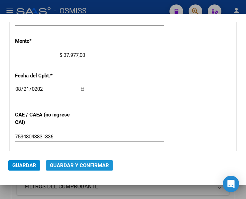
click at [77, 165] on span "Guardar y Confirmar" at bounding box center [79, 165] width 59 height 6
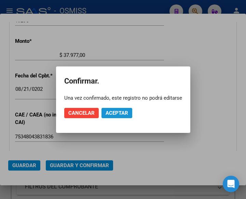
click at [117, 112] on span "Aceptar" at bounding box center [117, 113] width 23 height 6
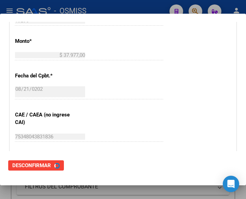
scroll to position [0, 0]
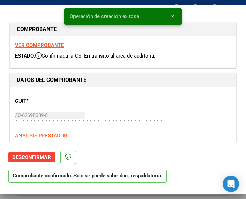
type input "[DATE]"
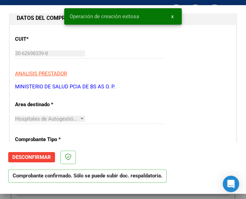
scroll to position [68, 0]
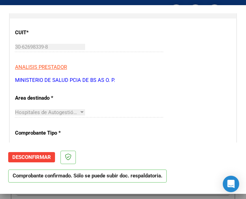
click at [153, 75] on div "CUIT * 30-62698339-8 Ingresar CUIT ANALISIS PRESTADOR MINISTERIO DE SALUD PCIA …" at bounding box center [123, 54] width 216 height 60
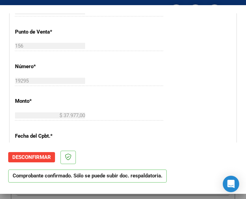
scroll to position [205, 0]
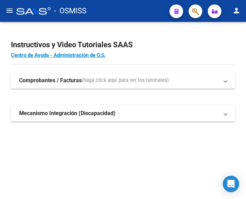
click at [11, 11] on mat-icon "menu" at bounding box center [9, 10] width 8 height 8
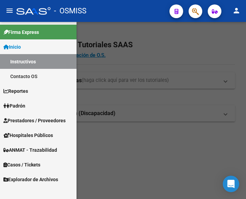
click at [33, 118] on span "Prestadores / Proveedores" at bounding box center [34, 121] width 62 height 8
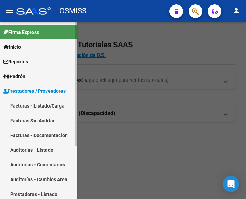
click at [35, 105] on link "Facturas - Listado/Carga" at bounding box center [38, 105] width 77 height 15
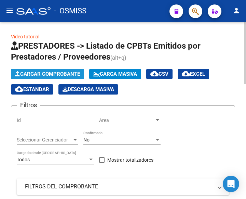
click at [56, 71] on span "Cargar Comprobante" at bounding box center [47, 74] width 65 height 6
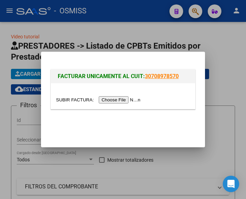
click at [118, 98] on input "file" at bounding box center [99, 99] width 86 height 7
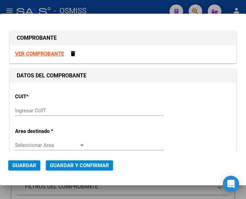
click at [31, 110] on input "Ingresar CUIT" at bounding box center [50, 110] width 70 height 6
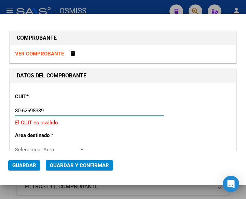
type input "30-62698339-8"
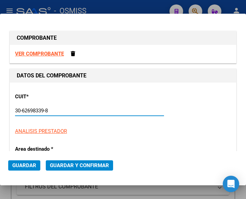
type input "156"
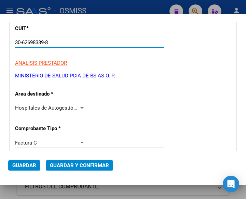
scroll to position [68, 0]
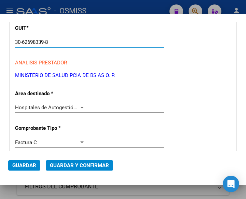
type input "30-62698339-8"
click at [80, 107] on div at bounding box center [81, 108] width 3 height 2
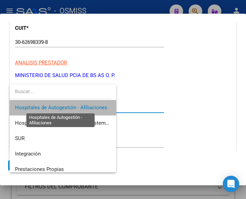
click at [80, 107] on span "Hospitales de Autogestión - Afiliaciones" at bounding box center [61, 107] width 92 height 6
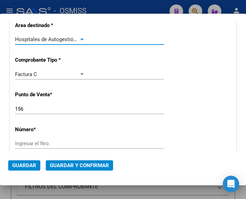
scroll to position [137, 0]
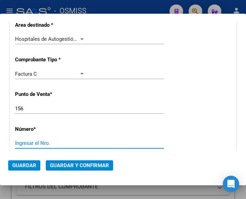
click at [43, 141] on input "Ingresar el Nro." at bounding box center [50, 143] width 70 height 6
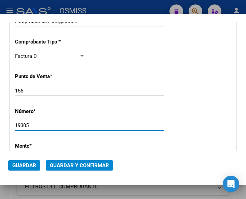
scroll to position [205, 0]
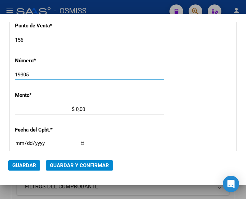
type input "19305"
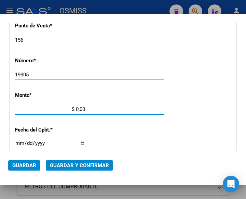
click at [76, 109] on input "$ 0,00" at bounding box center [50, 109] width 70 height 6
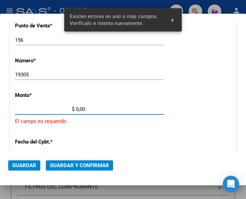
scroll to position [225, 0]
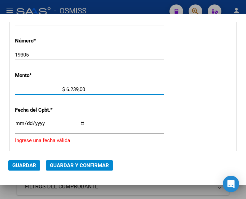
type input "$ 62.396,00"
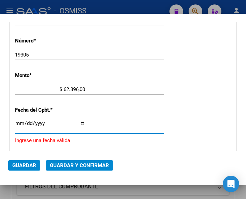
click at [20, 122] on input "Ingresar la fecha" at bounding box center [50, 125] width 70 height 11
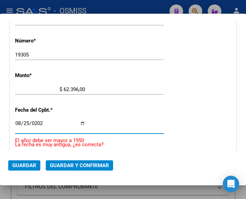
type input "2025-08-25"
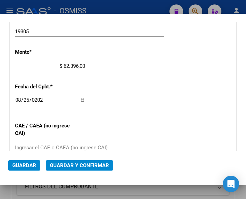
scroll to position [259, 0]
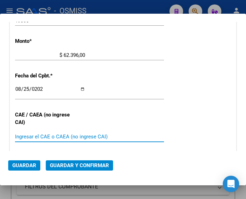
click at [26, 135] on input "Ingresar el CAE o CAEA (no ingrese CAI)" at bounding box center [50, 136] width 70 height 6
type input "75348490818607"
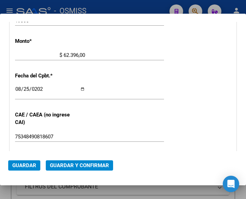
click at [148, 63] on div "$ 62.396,00 Ingresar el monto" at bounding box center [89, 58] width 149 height 17
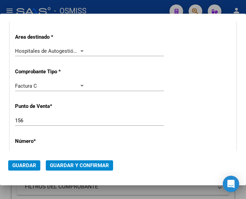
scroll to position [122, 0]
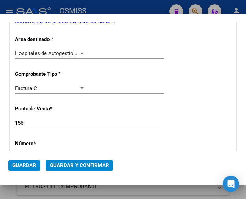
click at [80, 53] on div at bounding box center [81, 54] width 3 height 2
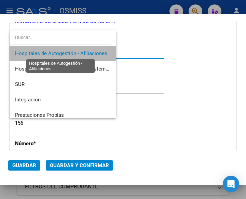
click at [80, 53] on span "Hospitales de Autogestión - Afiliaciones" at bounding box center [61, 53] width 92 height 6
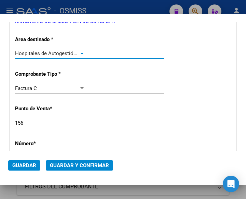
click at [76, 163] on span "Guardar y Confirmar" at bounding box center [79, 165] width 59 height 6
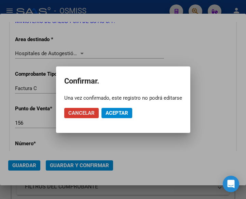
click at [109, 110] on span "Aceptar" at bounding box center [117, 113] width 23 height 6
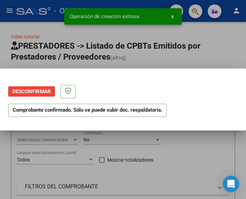
scroll to position [0, 0]
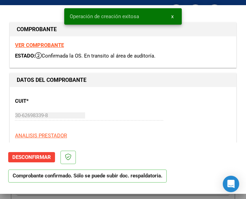
type input "2025-10-24"
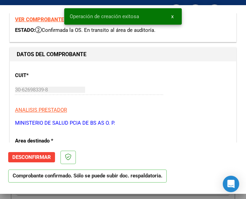
scroll to position [68, 0]
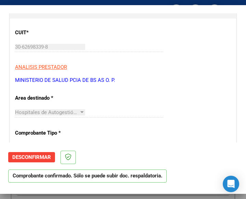
click at [129, 61] on div "CUIT * 30-62698339-8 Ingresar CUIT ANALISIS PRESTADOR MINISTERIO DE SALUD PCIA …" at bounding box center [123, 54] width 216 height 60
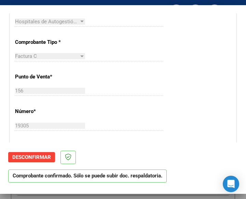
scroll to position [171, 0]
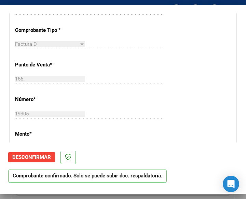
click at [145, 66] on div "CUIT * 30-62698339-8 Ingresar CUIT ANALISIS PRESTADOR MINISTERIO DE SALUD PCIA …" at bounding box center [123, 162] width 226 height 492
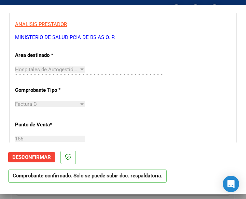
scroll to position [103, 0]
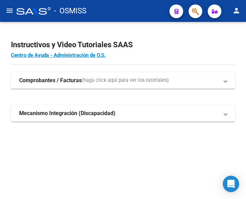
click at [12, 11] on mat-icon "menu" at bounding box center [9, 10] width 8 height 8
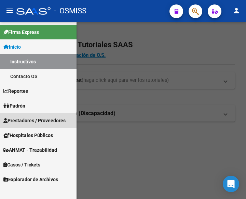
click at [30, 118] on span "Prestadores / Proveedores" at bounding box center [34, 121] width 62 height 8
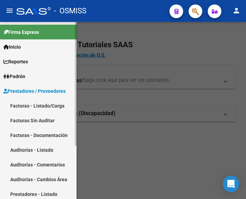
click at [33, 99] on link "Facturas - Listado/Carga" at bounding box center [38, 105] width 77 height 15
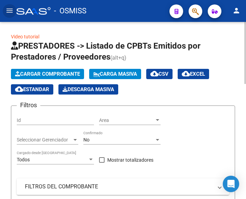
click at [65, 74] on span "Cargar Comprobante" at bounding box center [47, 74] width 65 height 6
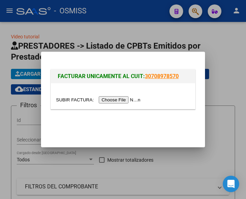
click at [124, 99] on input "file" at bounding box center [99, 99] width 86 height 7
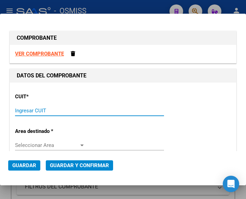
click at [21, 112] on input "Ingresar CUIT" at bounding box center [50, 110] width 70 height 6
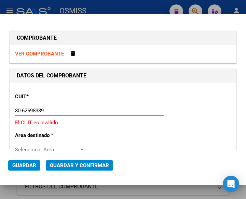
type input "30-62698339-8"
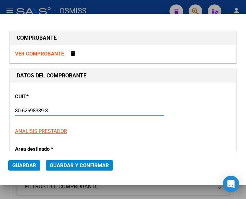
type input "156"
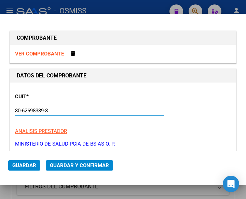
scroll to position [68, 0]
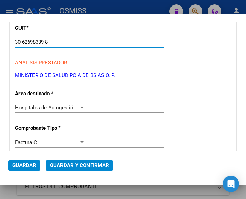
type input "30-62698339-8"
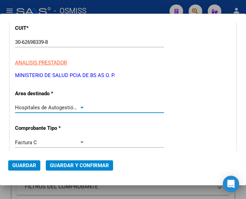
click at [79, 105] on div at bounding box center [82, 107] width 6 height 5
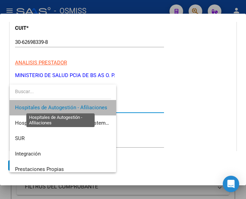
click at [78, 105] on span "Hospitales de Autogestión - Afiliaciones" at bounding box center [61, 107] width 92 height 6
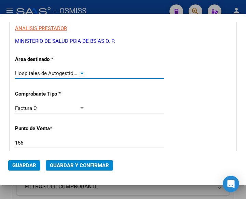
scroll to position [137, 0]
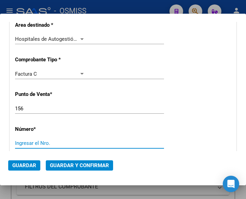
click at [44, 142] on input "Ingresar el Nro." at bounding box center [50, 143] width 70 height 6
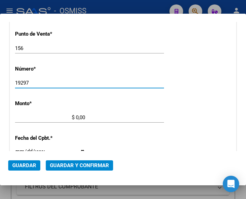
scroll to position [205, 0]
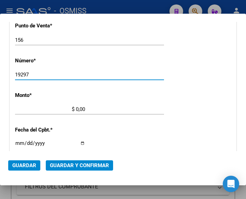
type input "19297"
click at [76, 109] on input "$ 0,00" at bounding box center [50, 109] width 70 height 6
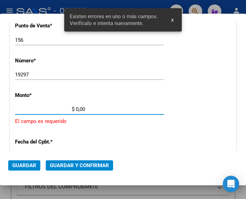
scroll to position [225, 0]
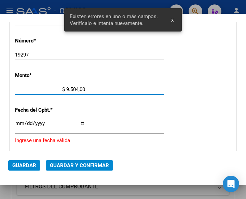
type input "$ 95.049,00"
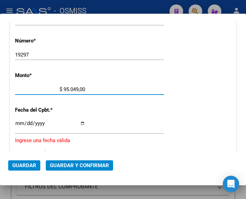
click at [17, 122] on input "Ingresar la fecha" at bounding box center [50, 125] width 70 height 11
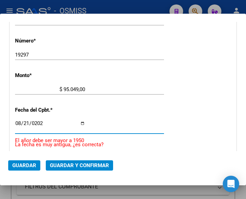
type input "[DATE]"
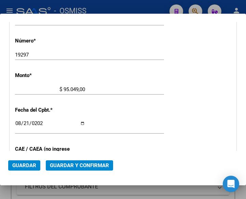
scroll to position [259, 0]
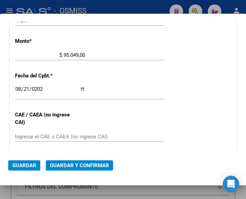
click at [22, 135] on input "Ingresar el CAE o CAEA (no ingrese CAI)" at bounding box center [50, 136] width 70 height 6
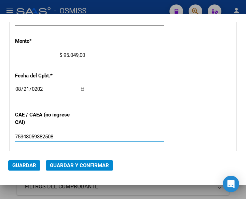
type input "75348059382508"
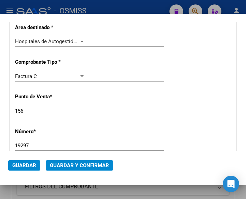
scroll to position [122, 0]
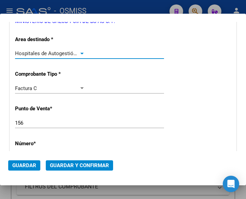
click at [82, 51] on div at bounding box center [82, 53] width 6 height 5
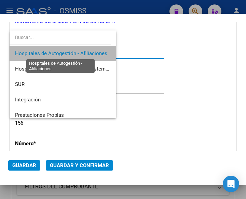
click at [82, 51] on span "Hospitales de Autogestión - Afiliaciones" at bounding box center [61, 53] width 92 height 6
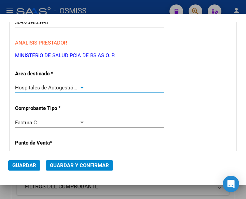
scroll to position [54, 0]
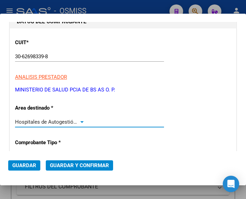
click at [76, 166] on span "Guardar y Confirmar" at bounding box center [79, 165] width 59 height 6
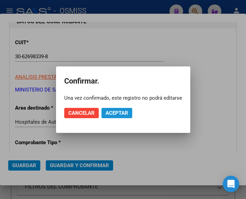
click at [120, 113] on span "Aceptar" at bounding box center [117, 113] width 23 height 6
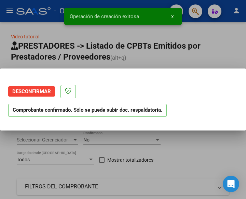
scroll to position [0, 0]
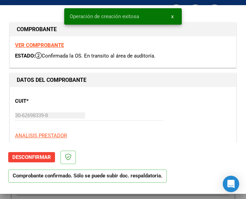
type input "[DATE]"
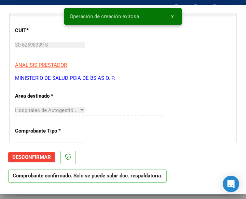
scroll to position [103, 0]
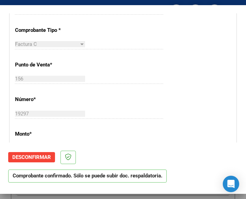
scroll to position [205, 0]
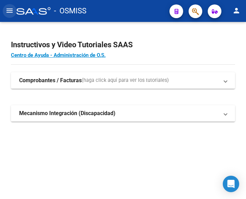
click at [5, 8] on button "menu" at bounding box center [10, 11] width 14 height 14
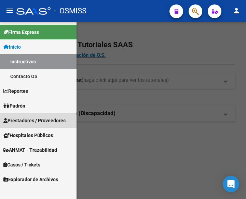
click at [28, 116] on link "Prestadores / Proveedores" at bounding box center [38, 120] width 77 height 15
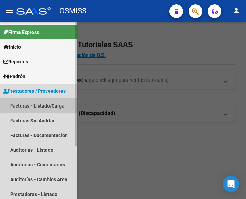
click at [31, 105] on link "Facturas - Listado/Carga" at bounding box center [38, 105] width 77 height 15
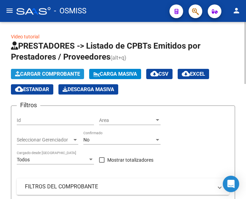
click at [58, 74] on span "Cargar Comprobante" at bounding box center [47, 74] width 65 height 6
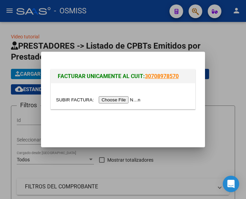
click at [129, 101] on input "file" at bounding box center [99, 99] width 86 height 7
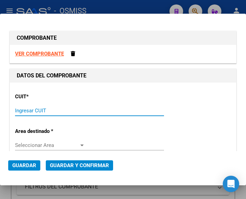
click at [24, 109] on input "Ingresar CUIT" at bounding box center [50, 110] width 70 height 6
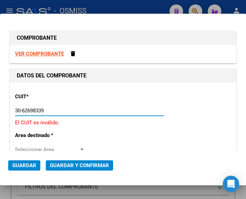
type input "30-62698339-8"
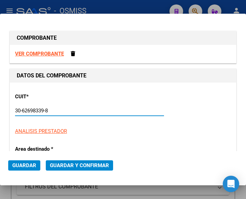
type input "156"
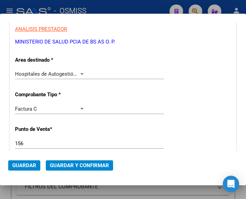
scroll to position [103, 0]
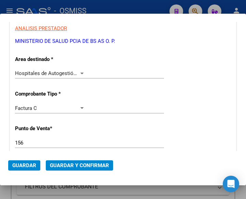
type input "30-62698339-8"
click at [80, 72] on div at bounding box center [81, 73] width 3 height 2
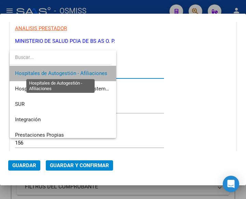
click at [79, 72] on span "Hospitales de Autogestión - Afiliaciones" at bounding box center [61, 73] width 92 height 6
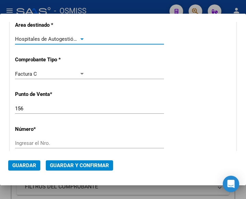
scroll to position [171, 0]
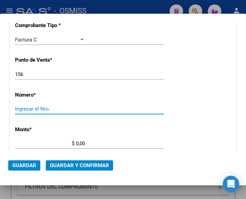
click at [33, 112] on input "Ingresar el Nro." at bounding box center [50, 109] width 70 height 6
type input "19296"
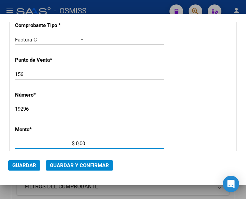
click at [75, 142] on input "$ 0,00" at bounding box center [50, 143] width 70 height 6
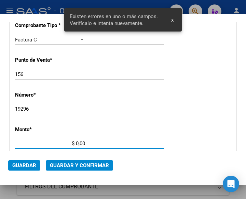
scroll to position [225, 0]
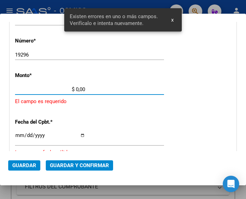
click at [76, 88] on input "$ 0,00" at bounding box center [50, 89] width 70 height 6
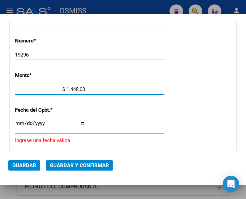
type input "$ 14.488,00"
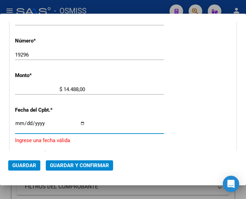
click at [18, 122] on input "Ingresar la fecha" at bounding box center [50, 125] width 70 height 11
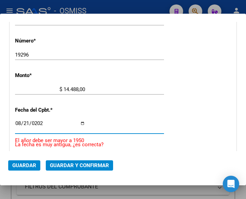
type input "[DATE]"
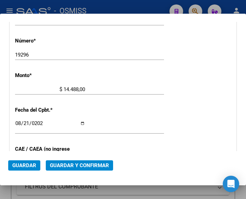
scroll to position [259, 0]
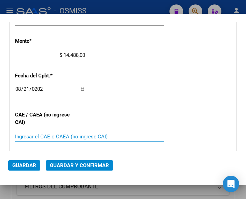
click at [35, 134] on input "Ingresar el CAE o CAEA (no ingrese CAI)" at bounding box center [50, 136] width 70 height 6
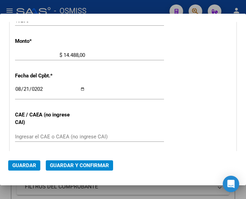
click at [24, 135] on input "Ingresar el CAE o CAEA (no ingrese CAI)" at bounding box center [50, 136] width 70 height 6
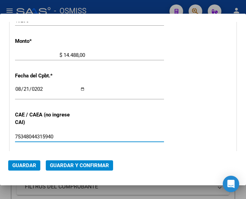
type input "75348044315940"
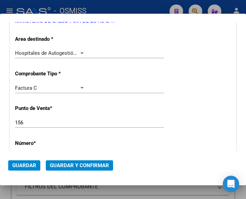
scroll to position [122, 0]
click at [79, 51] on div at bounding box center [82, 53] width 6 height 5
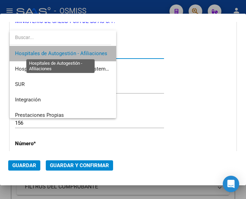
click at [79, 51] on span "Hospitales de Autogestión - Afiliaciones" at bounding box center [61, 53] width 92 height 6
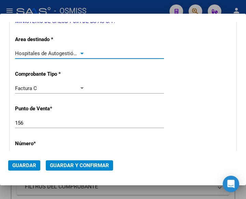
click at [79, 165] on span "Guardar y Confirmar" at bounding box center [79, 165] width 59 height 6
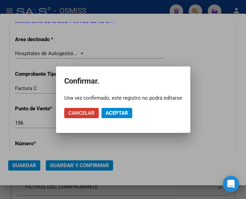
click at [118, 110] on span "Aceptar" at bounding box center [117, 113] width 23 height 6
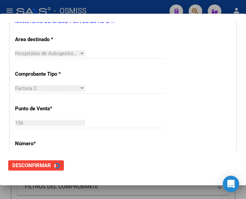
scroll to position [0, 0]
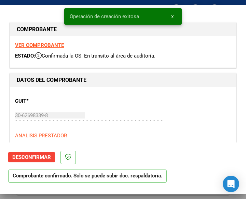
type input "2025-10-20"
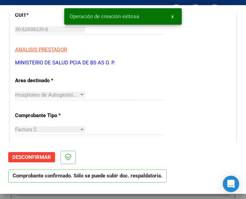
scroll to position [103, 0]
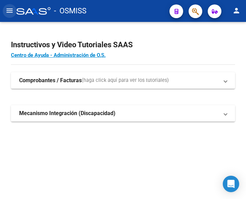
drag, startPoint x: 11, startPoint y: 11, endPoint x: 17, endPoint y: 19, distance: 10.2
click at [11, 12] on mat-icon "menu" at bounding box center [9, 10] width 8 height 8
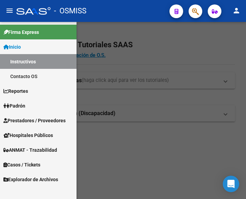
click at [22, 119] on span "Prestadores / Proveedores" at bounding box center [34, 121] width 62 height 8
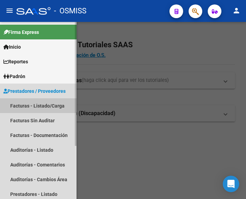
click at [45, 104] on link "Facturas - Listado/Carga" at bounding box center [38, 105] width 77 height 15
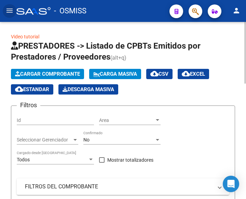
click at [55, 72] on span "Cargar Comprobante" at bounding box center [47, 74] width 65 height 6
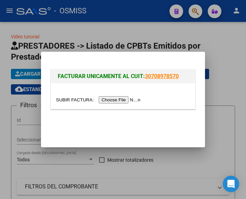
click at [112, 99] on input "file" at bounding box center [99, 99] width 86 height 7
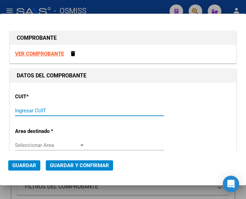
click at [36, 110] on input "Ingresar CUIT" at bounding box center [50, 110] width 70 height 6
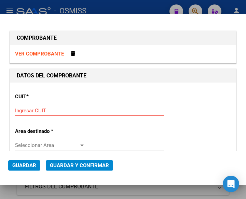
click at [41, 112] on input "Ingresar CUIT" at bounding box center [50, 110] width 70 height 6
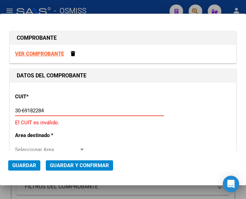
type input "30-69182284-9"
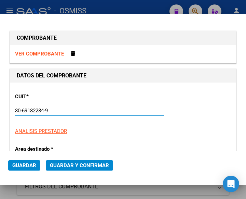
type input "1399"
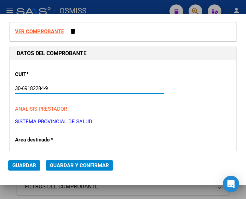
scroll to position [68, 0]
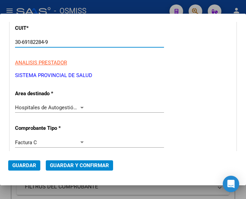
type input "30-69182284-9"
click at [80, 106] on div at bounding box center [82, 107] width 6 height 5
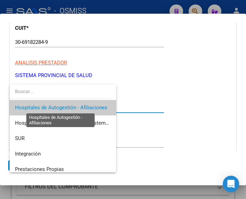
click at [80, 106] on span "Hospitales de Autogestión - Afiliaciones" at bounding box center [61, 107] width 92 height 6
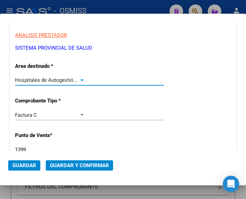
scroll to position [137, 0]
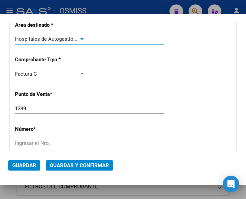
click at [42, 111] on input "1399" at bounding box center [50, 108] width 70 height 6
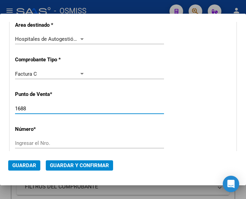
type input "1688"
click at [43, 141] on input "Ingresar el Nro." at bounding box center [50, 143] width 70 height 6
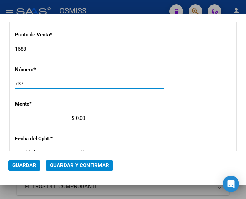
scroll to position [205, 0]
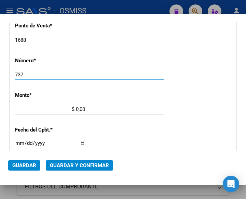
type input "737"
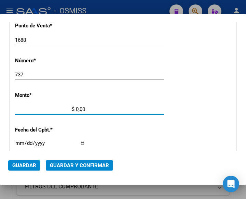
click at [76, 109] on input "$ 0,00" at bounding box center [50, 109] width 70 height 6
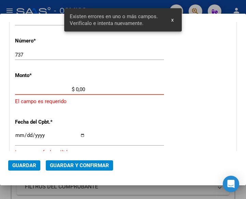
click at [76, 87] on input "$ 0,00" at bounding box center [50, 89] width 70 height 6
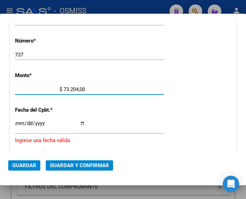
click at [82, 88] on input "$ 73.204,00" at bounding box center [50, 89] width 70 height 6
type input "$ 73.204,15"
click at [18, 120] on input "Ingresar la fecha" at bounding box center [50, 125] width 70 height 11
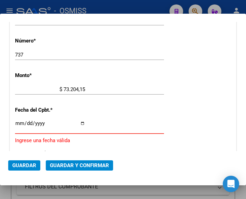
click at [17, 121] on input "Ingresar la fecha" at bounding box center [50, 125] width 70 height 11
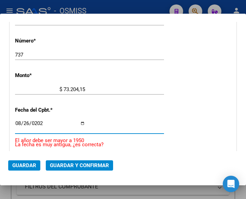
type input "[DATE]"
